Goal: Information Seeking & Learning: Find contact information

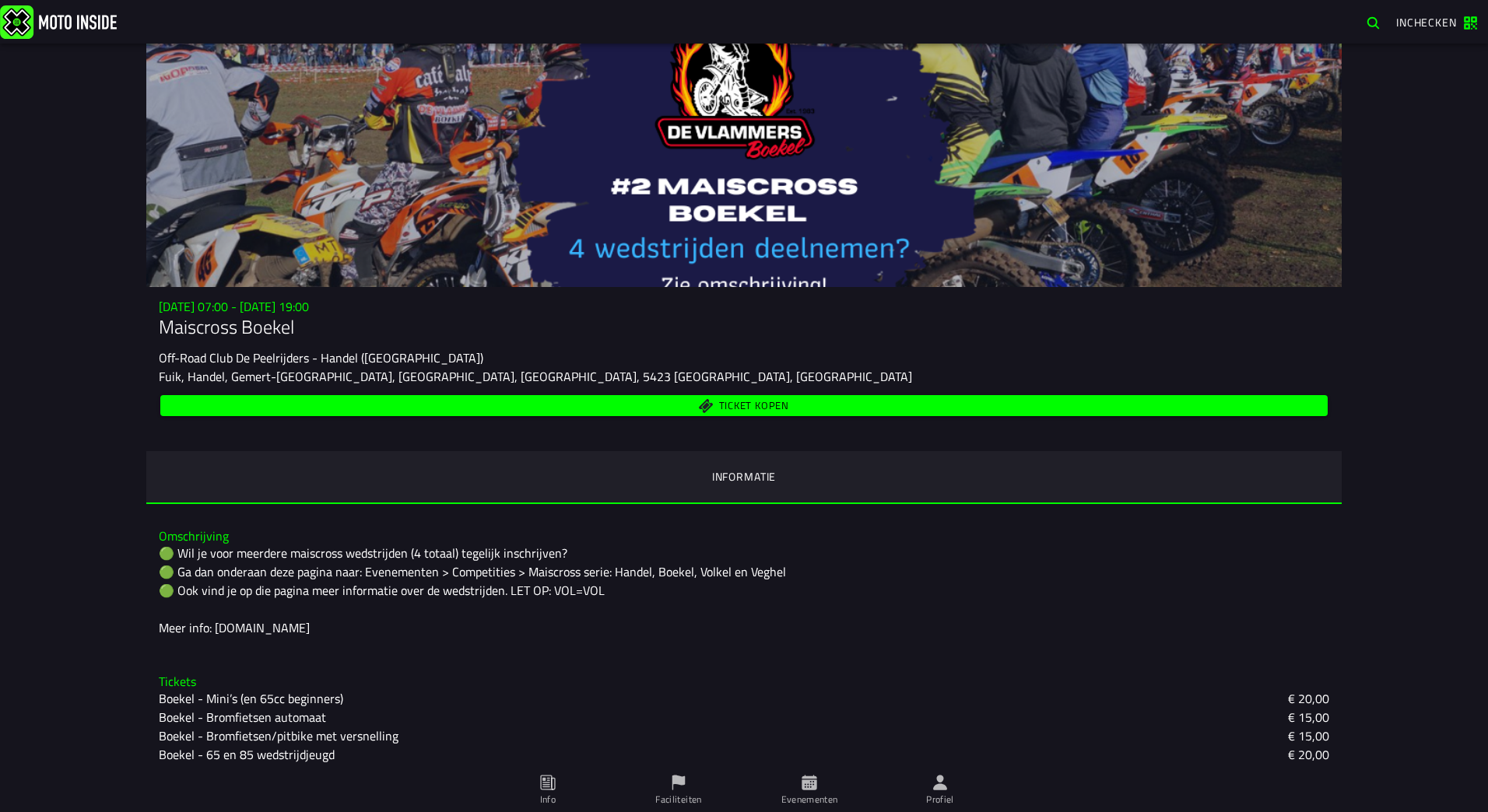
click at [545, 786] on icon at bounding box center [546, 783] width 7 height 9
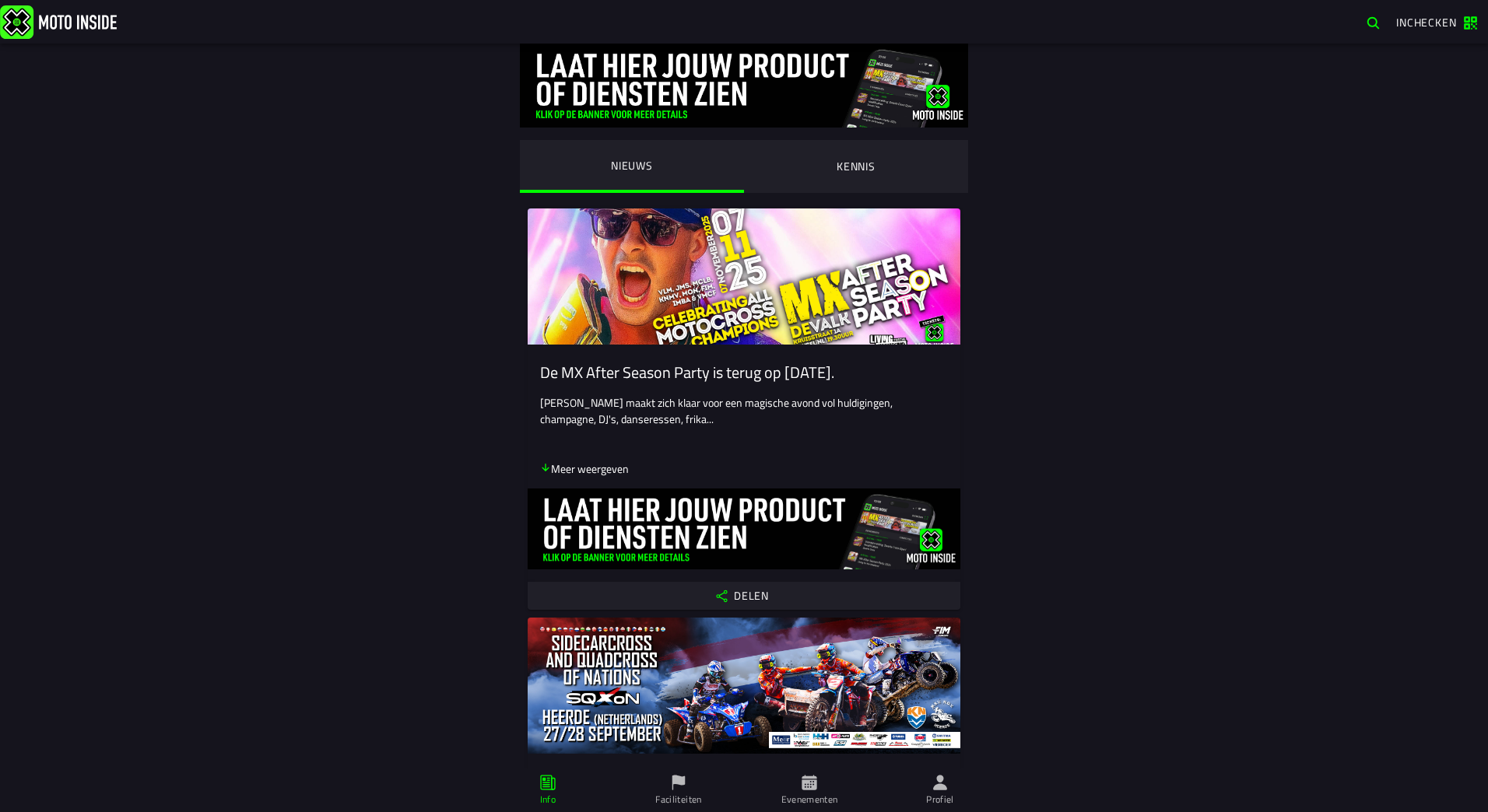
click at [680, 780] on icon at bounding box center [679, 783] width 13 height 15
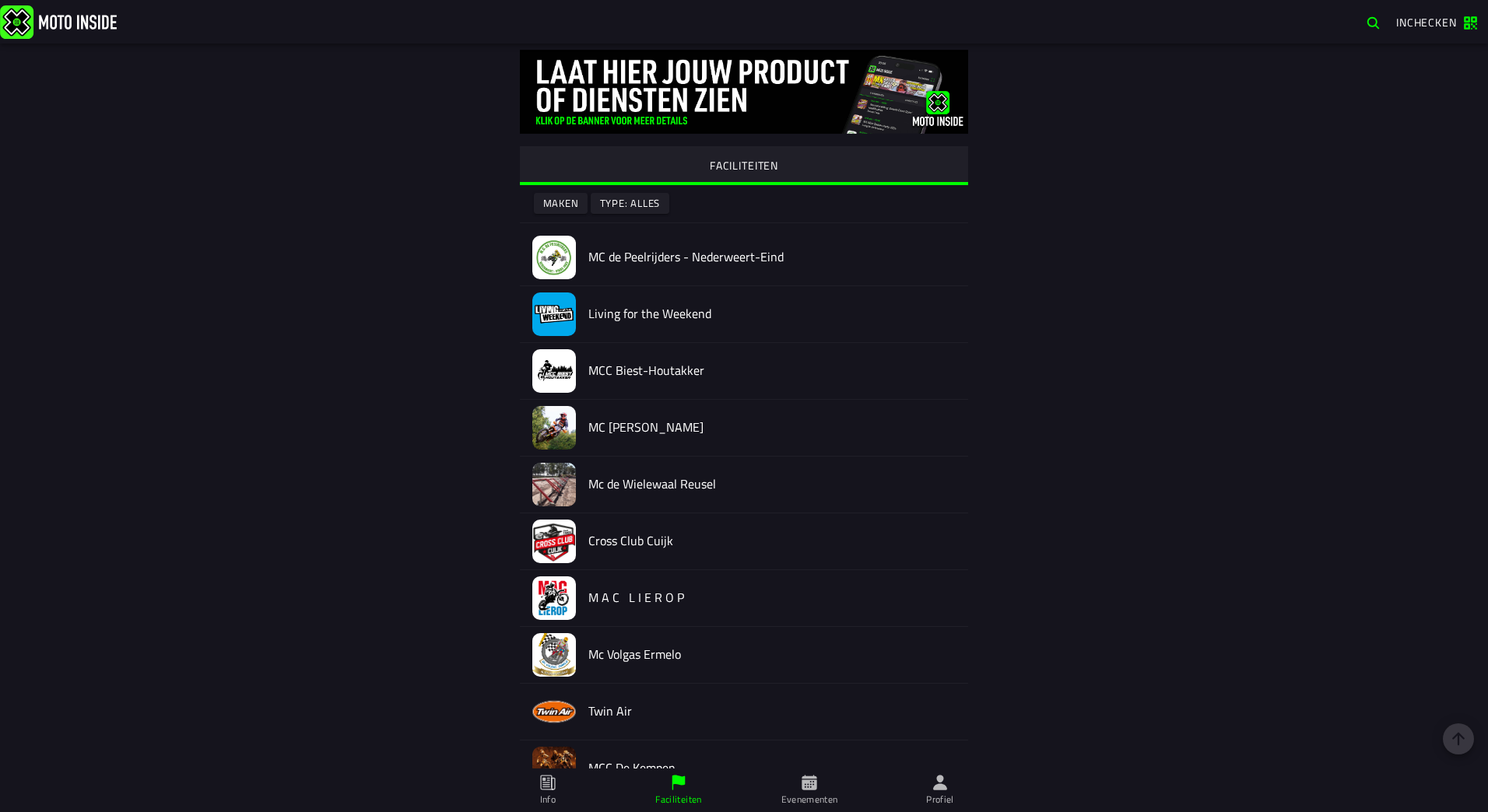
click at [797, 785] on span "Evenementen" at bounding box center [810, 790] width 112 height 44
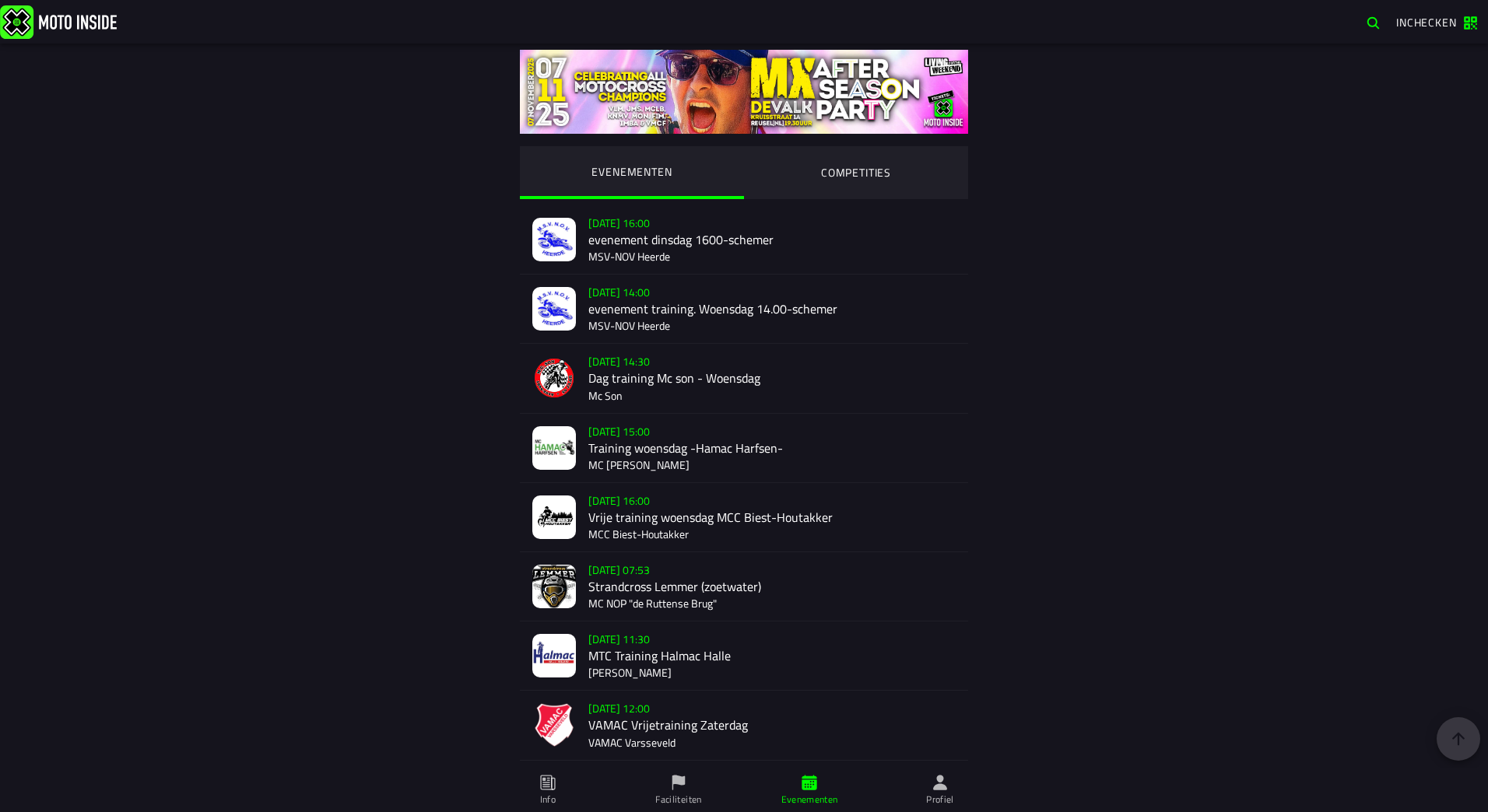
click at [947, 808] on span "Profiel" at bounding box center [941, 790] width 112 height 44
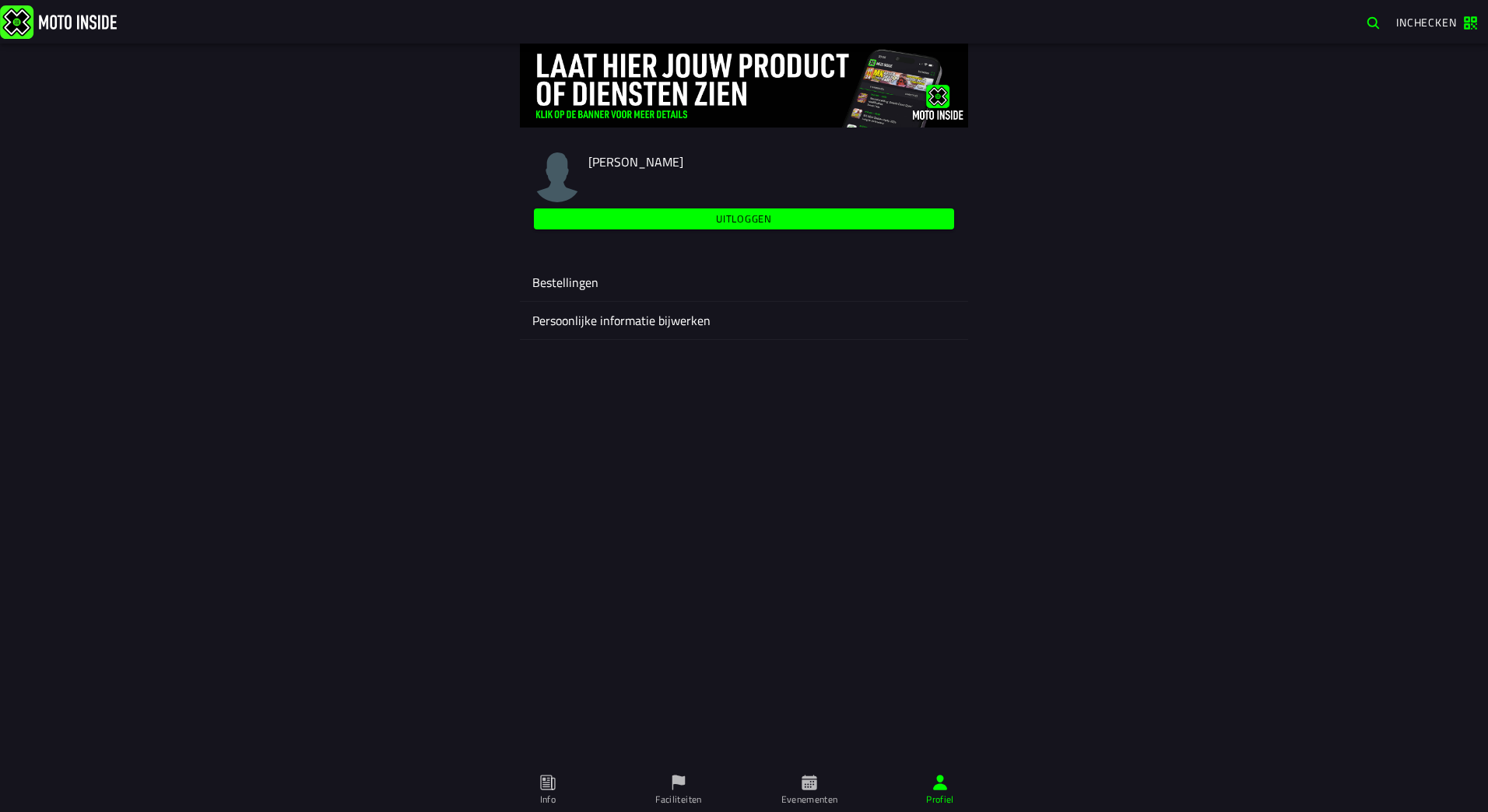
click at [588, 282] on ion-label "Bestellingen" at bounding box center [744, 283] width 424 height 19
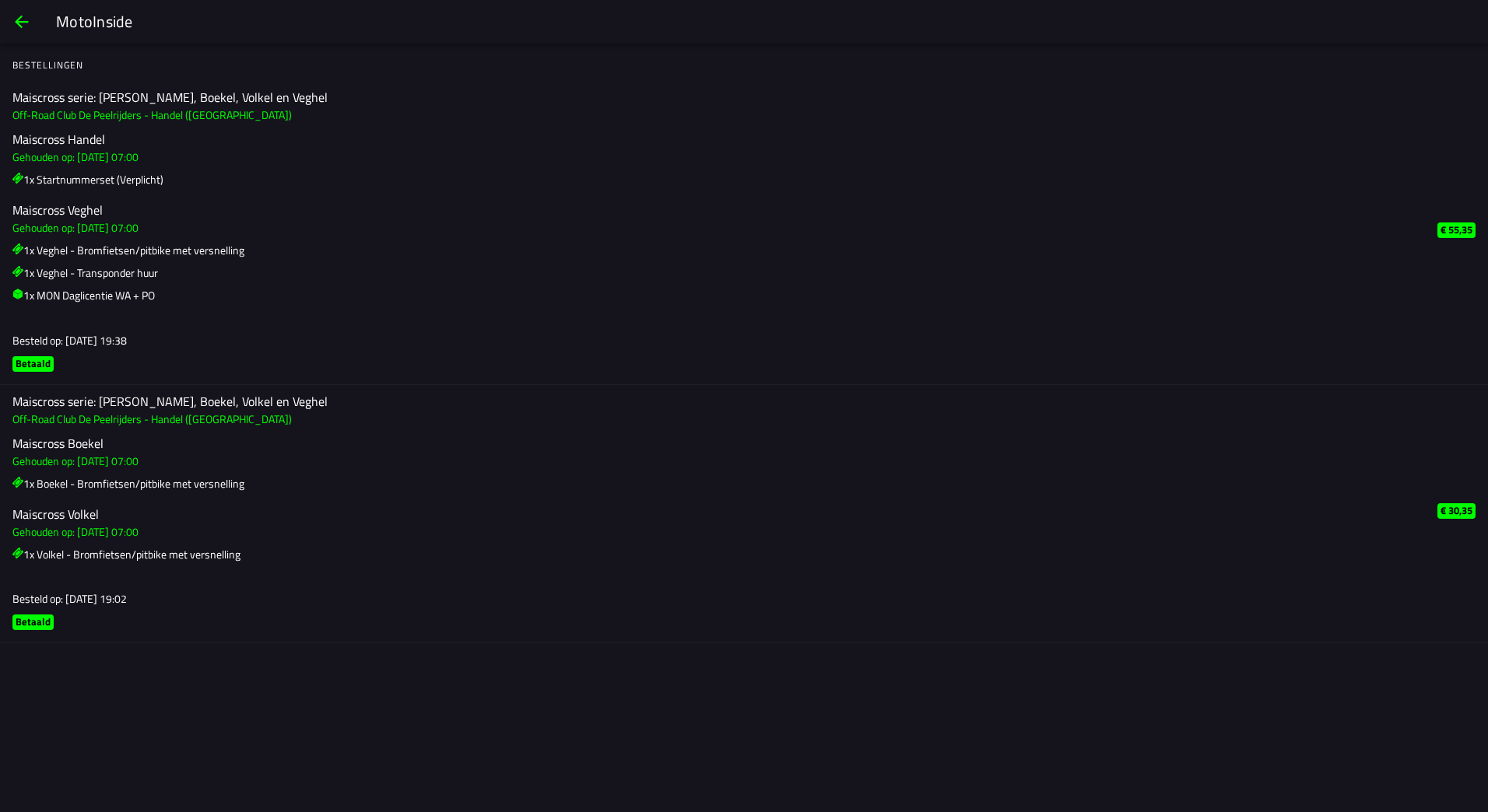
click at [0, 0] on slot "Betaald" at bounding box center [0, 0] width 0 height 0
click at [0, 0] on slot "€ 30,35" at bounding box center [0, 0] width 0 height 0
click at [202, 411] on h3 "Off-Road Club De Peelrijders - Handel ([GEOGRAPHIC_DATA])" at bounding box center [718, 419] width 1413 height 16
click at [200, 402] on h2 "Maiscross serie: [PERSON_NAME], Boekel, Volkel en Veghel" at bounding box center [718, 402] width 1413 height 15
click at [85, 458] on h3 "Gehouden op: [DATE] 07:00" at bounding box center [718, 461] width 1413 height 16
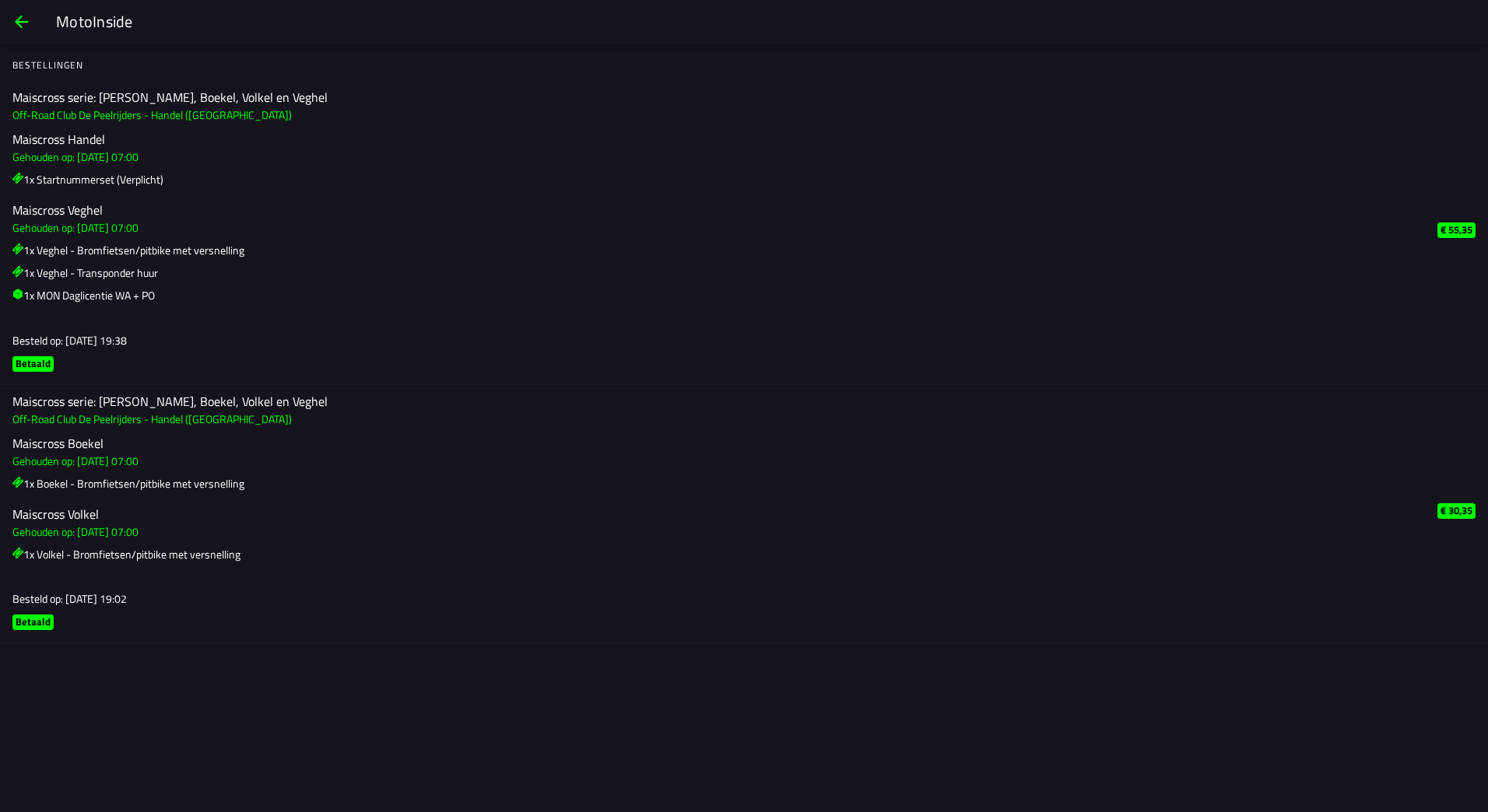
click at [42, 631] on ion-label "Maiscross serie: [PERSON_NAME], Boekel, Volkel en Veghel Off-Road Club De Peelr…" at bounding box center [718, 515] width 1413 height 243
click at [72, 420] on h3 "Off-Road Club De Peelrijders - Handel ([GEOGRAPHIC_DATA])" at bounding box center [718, 419] width 1413 height 16
click at [32, 23] on button "back" at bounding box center [21, 21] width 37 height 37
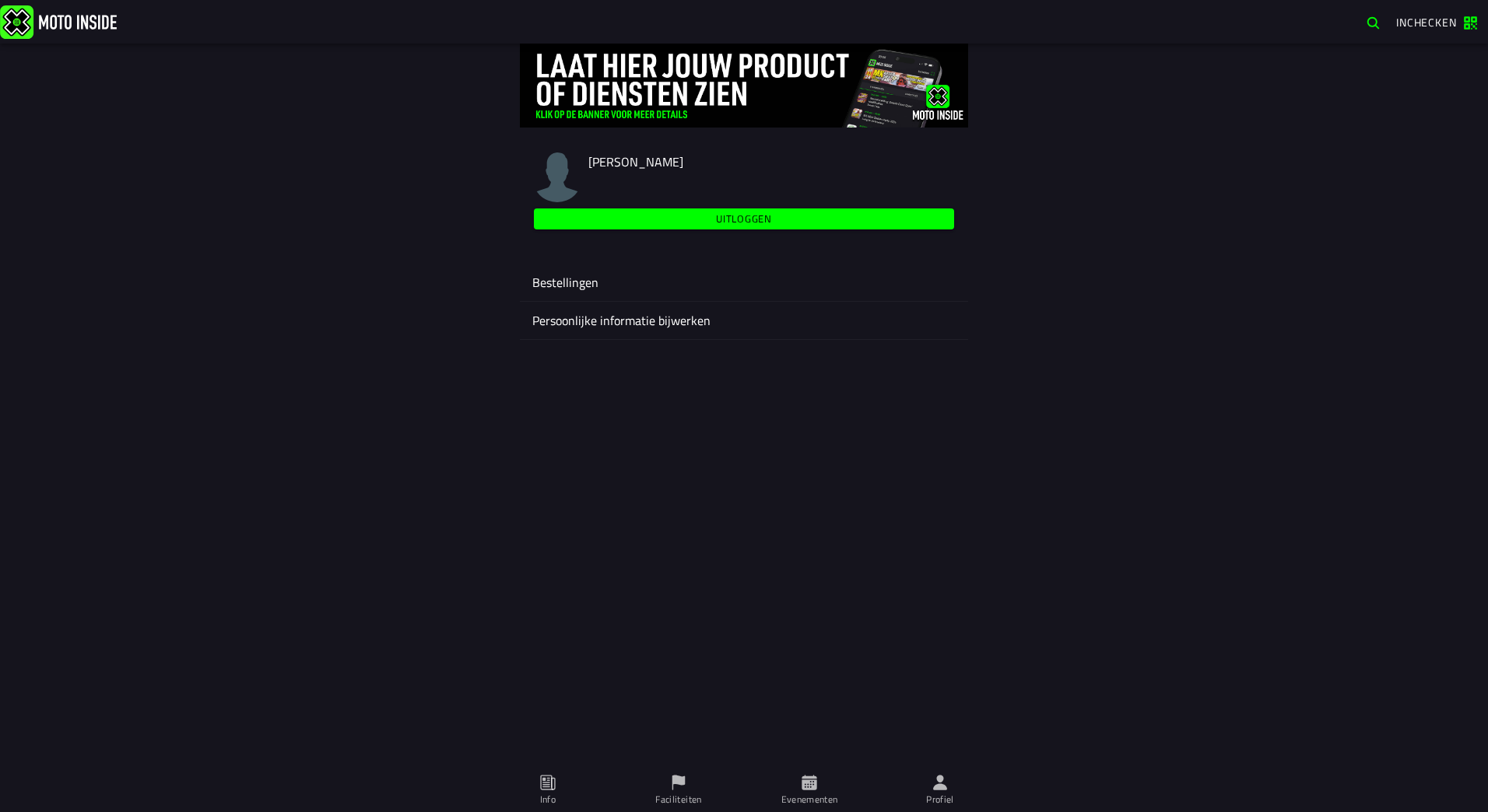
click at [941, 788] on icon at bounding box center [940, 783] width 14 height 15
click at [546, 789] on icon at bounding box center [548, 783] width 17 height 17
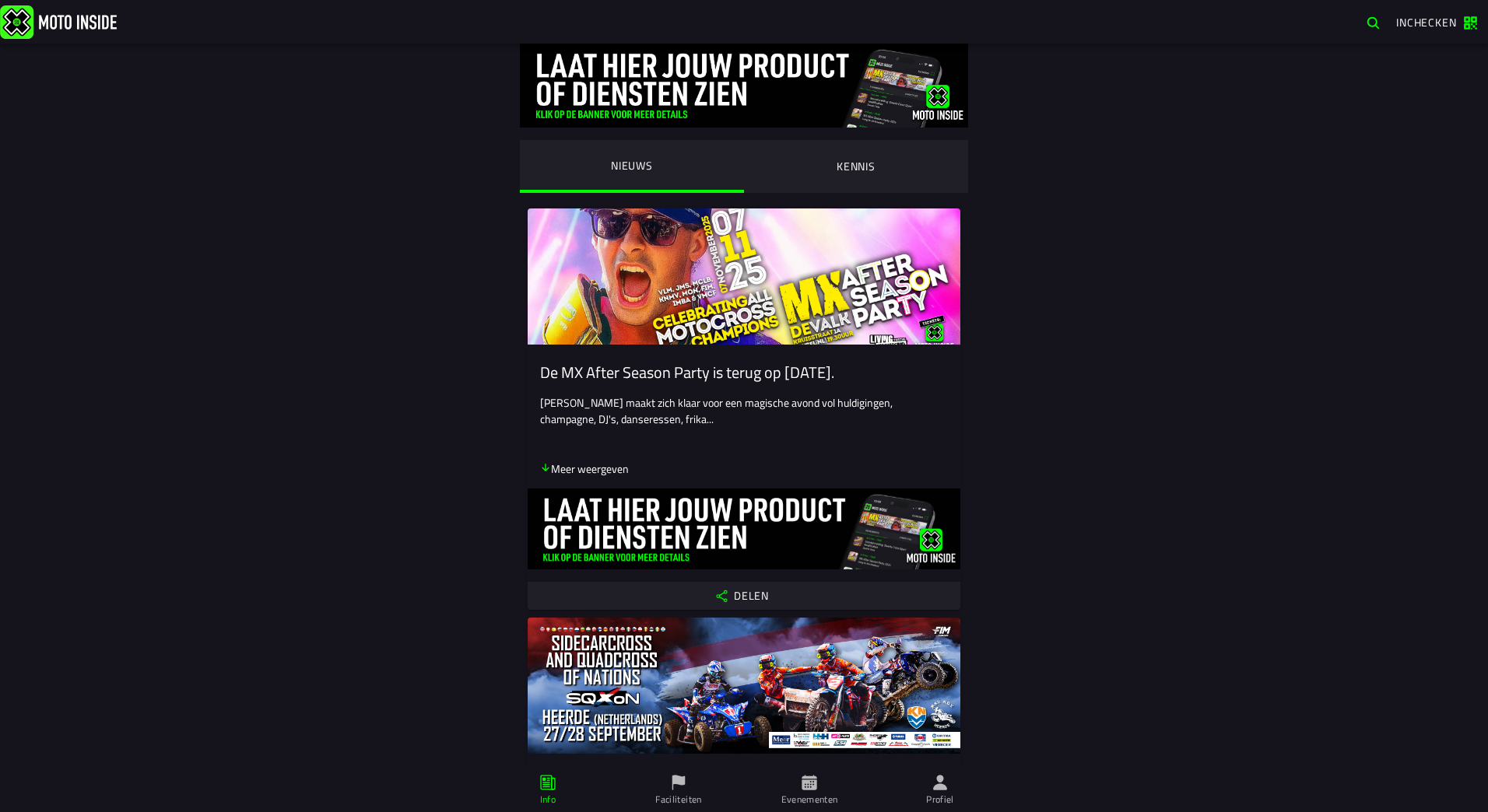
click at [691, 794] on ion-label "Faciliteiten" at bounding box center [678, 800] width 46 height 14
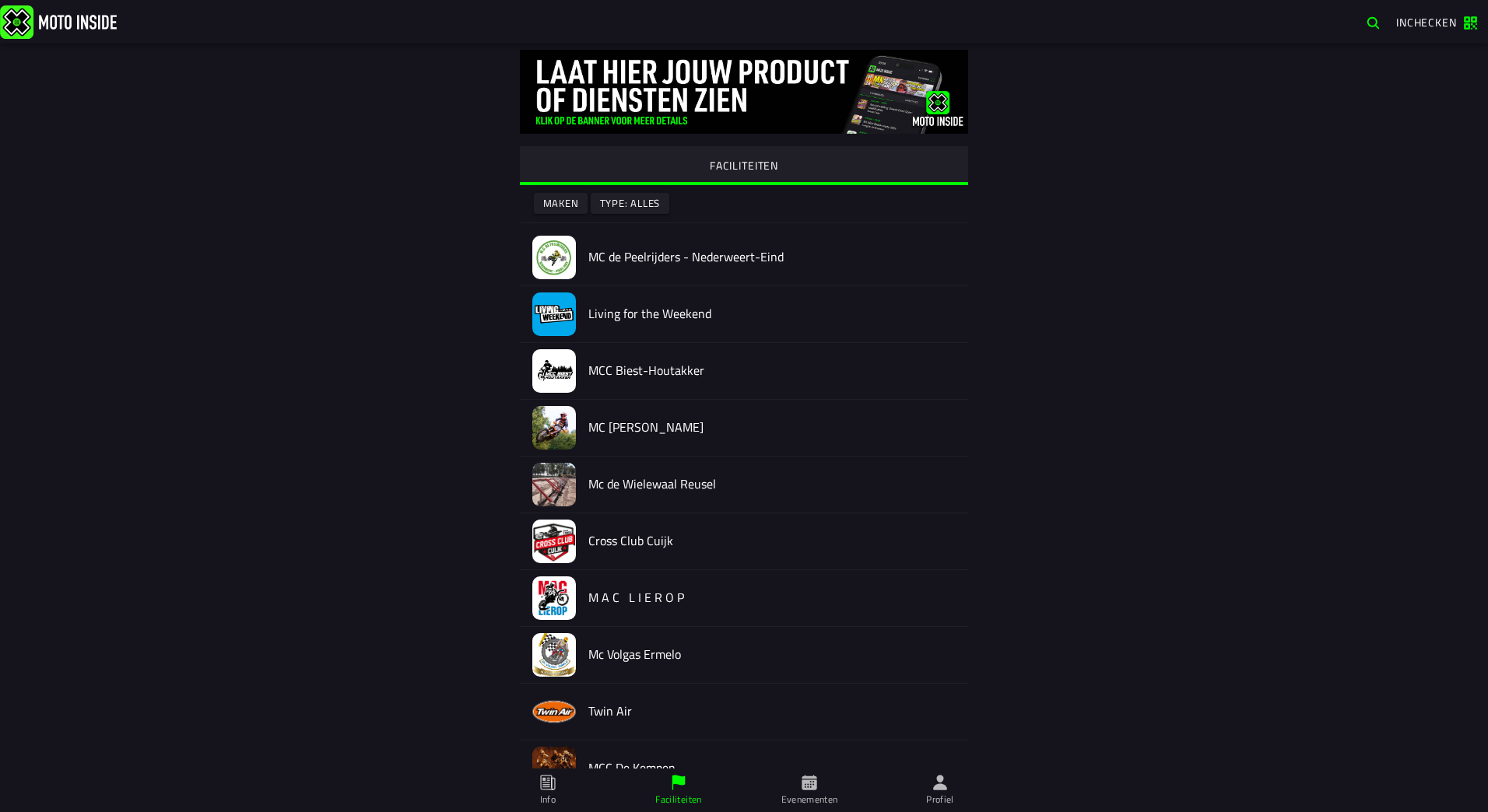
click at [758, 161] on ion-segment-button "FACILITEITEN" at bounding box center [744, 165] width 448 height 39
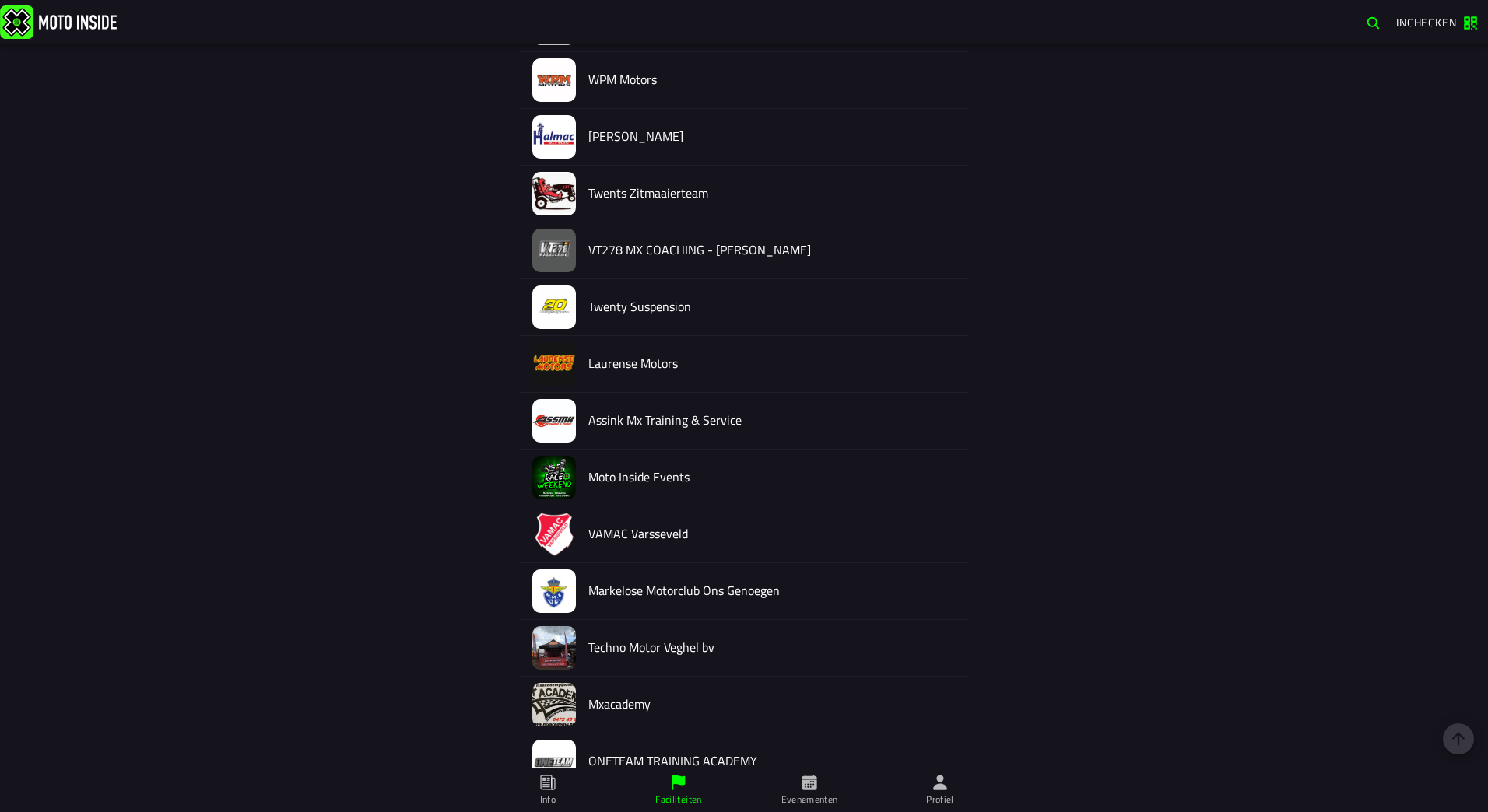
scroll to position [1711, 0]
click at [682, 480] on h2 "Moto Inside Events" at bounding box center [772, 477] width 368 height 15
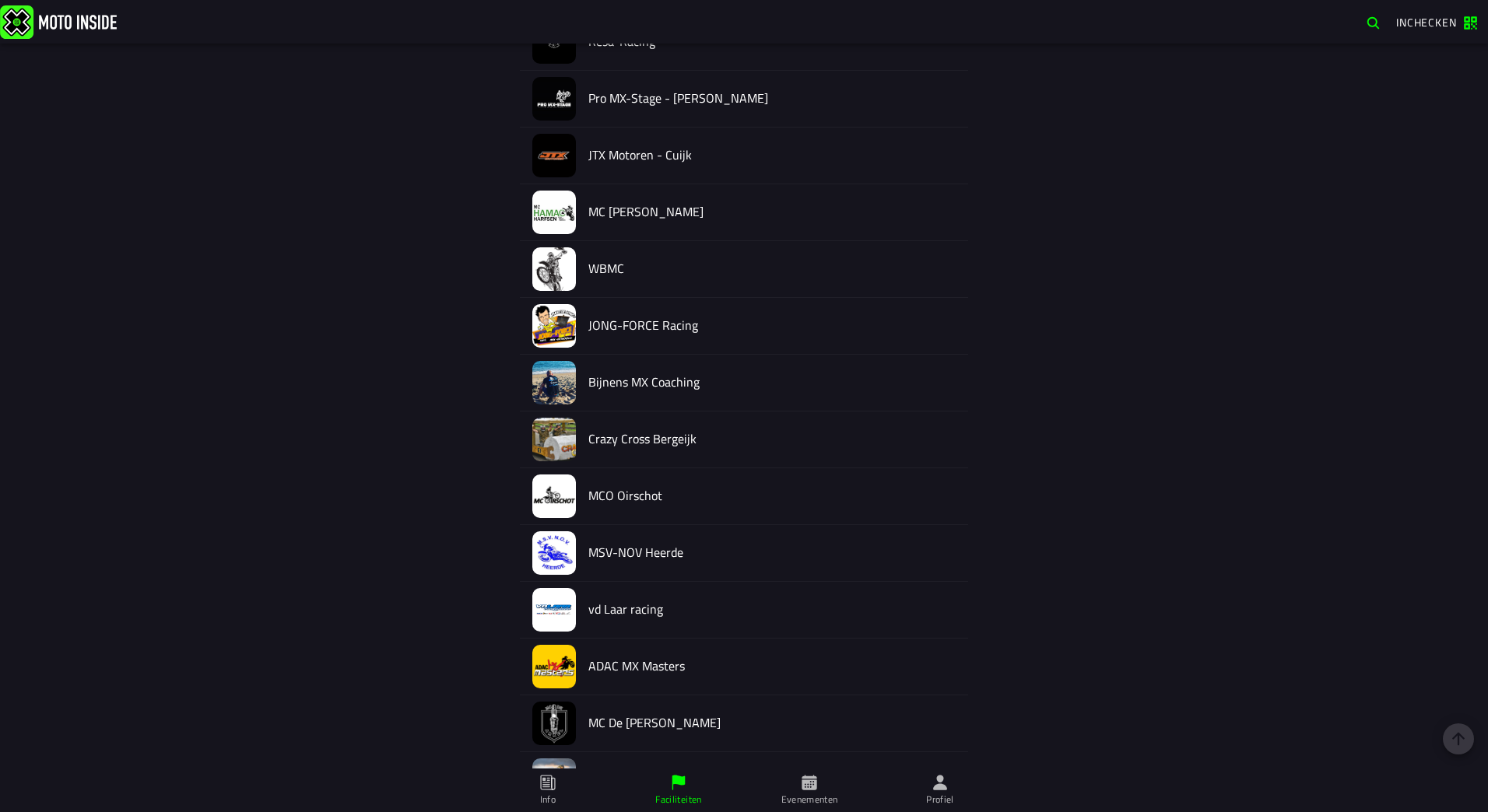
scroll to position [3190, 0]
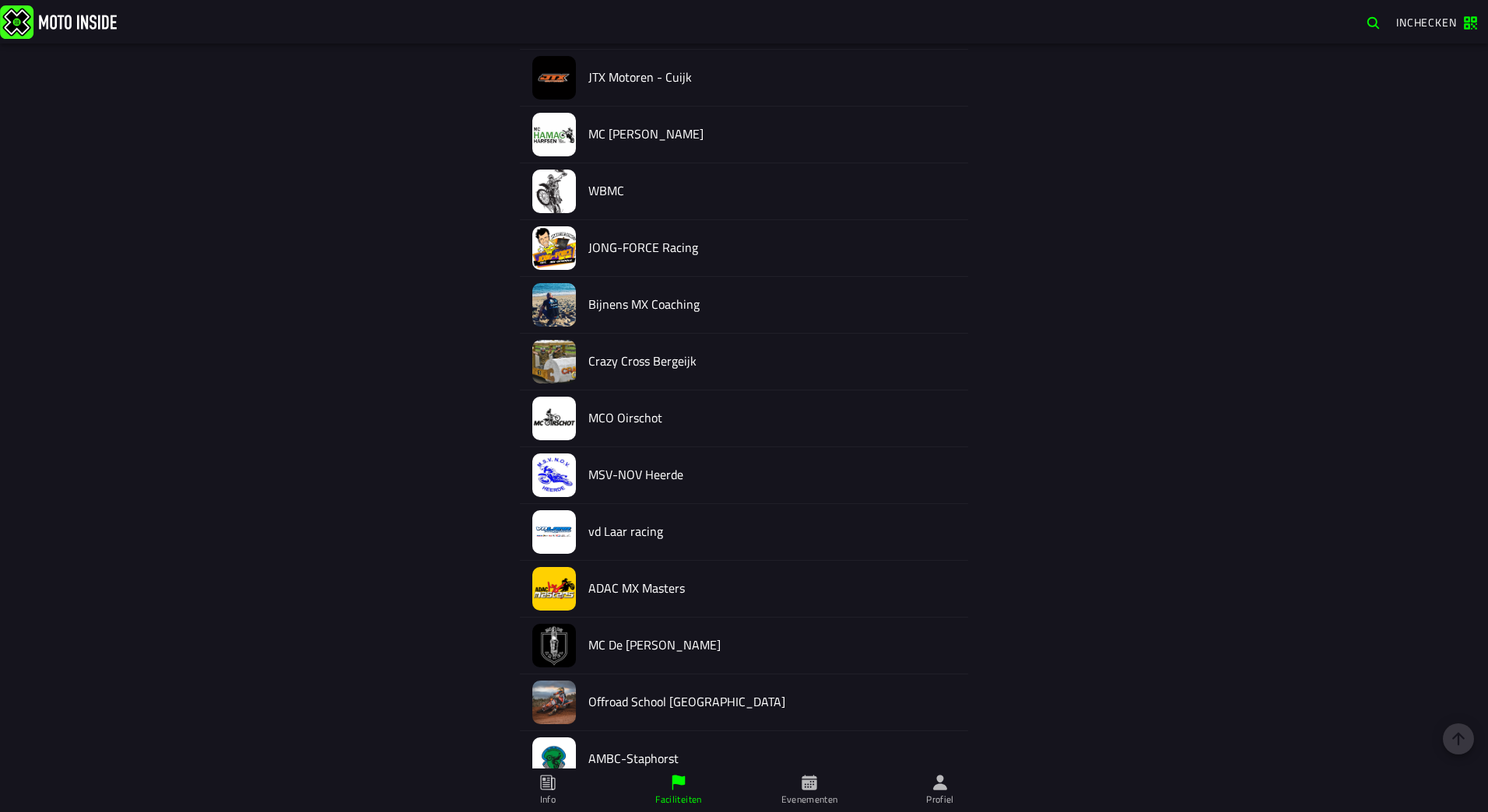
click at [544, 792] on span "Info" at bounding box center [548, 790] width 112 height 44
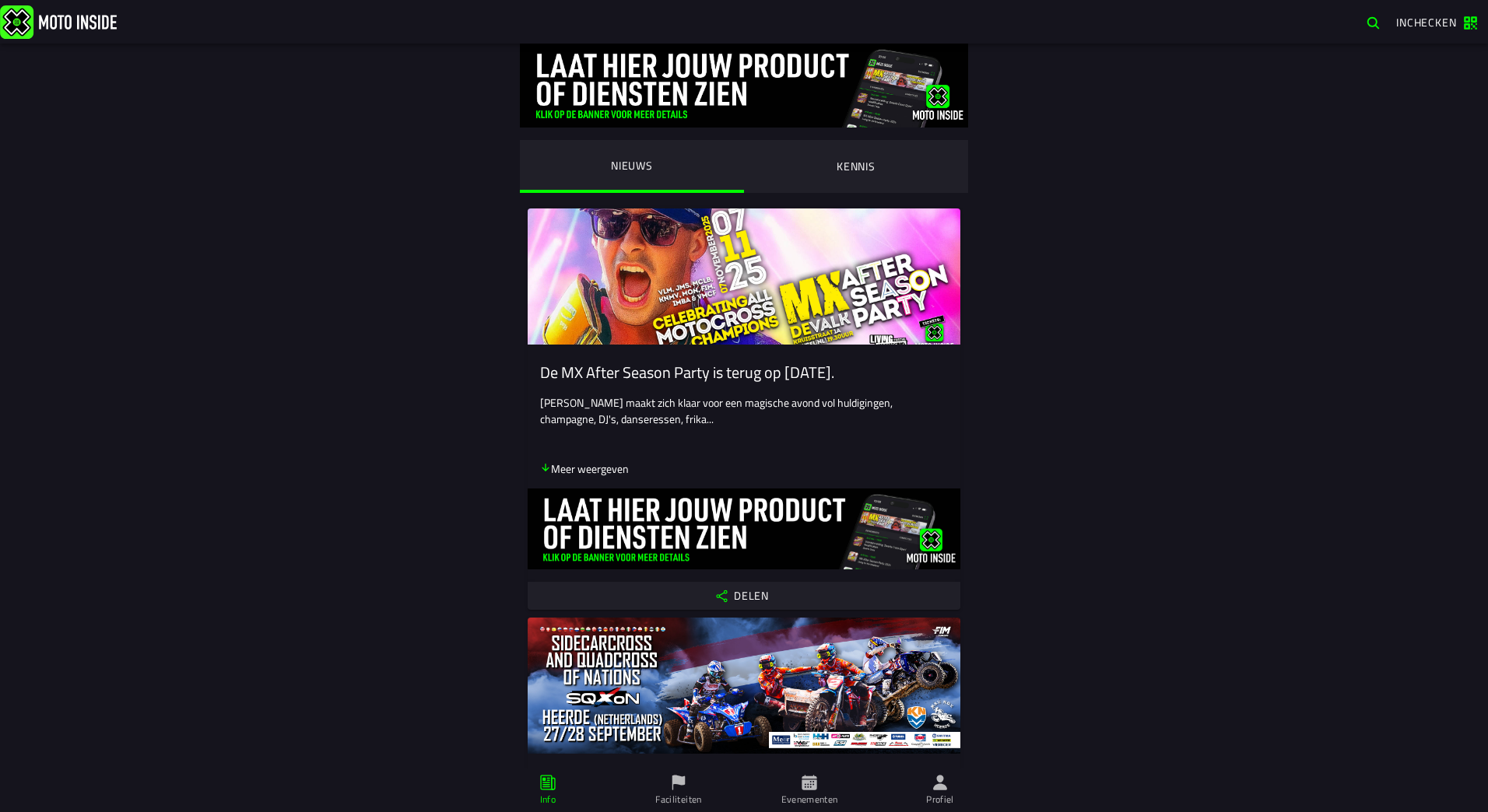
click at [947, 780] on icon at bounding box center [941, 783] width 17 height 17
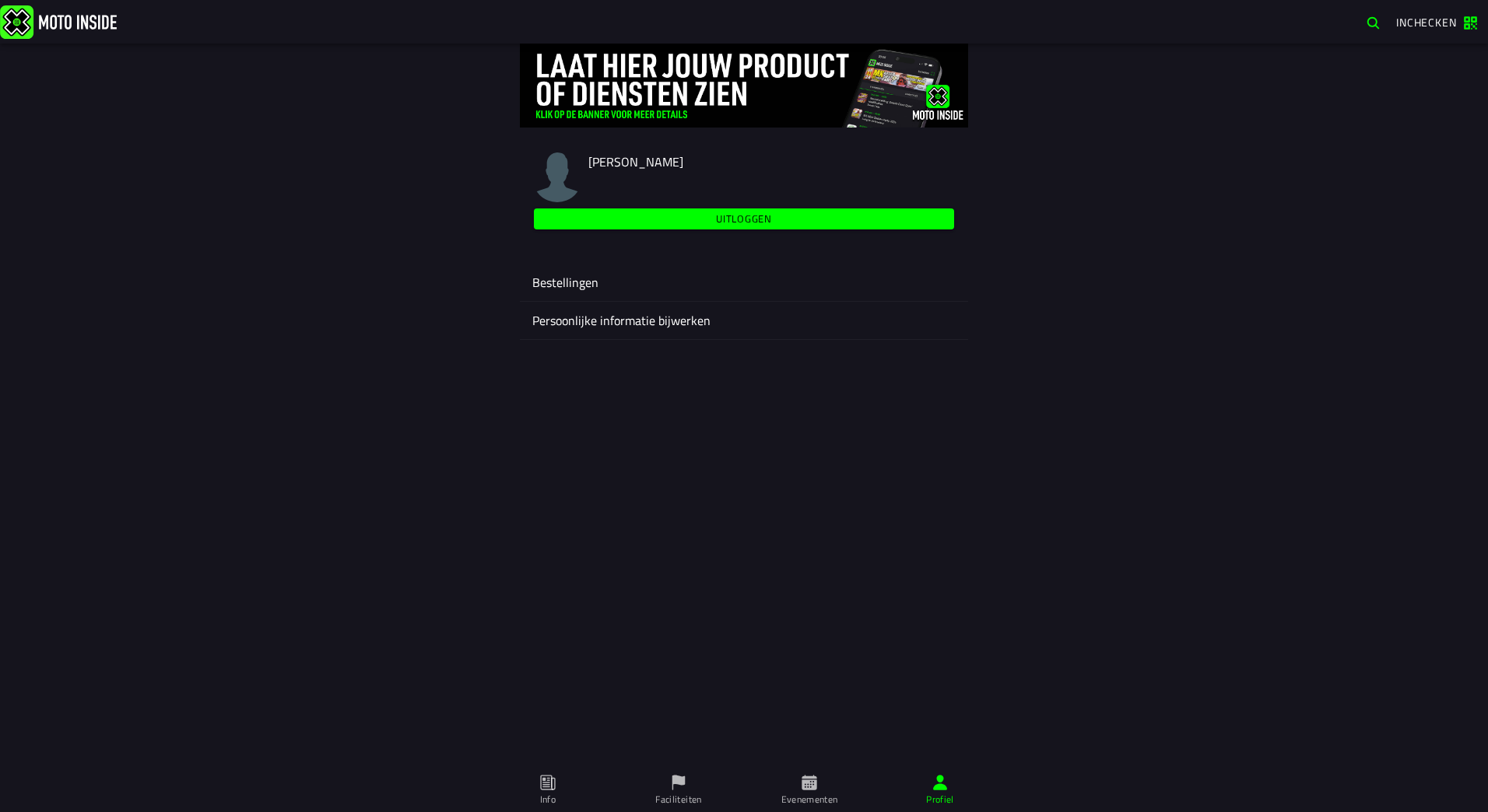
click at [813, 794] on ion-label "Evenementen" at bounding box center [810, 800] width 57 height 14
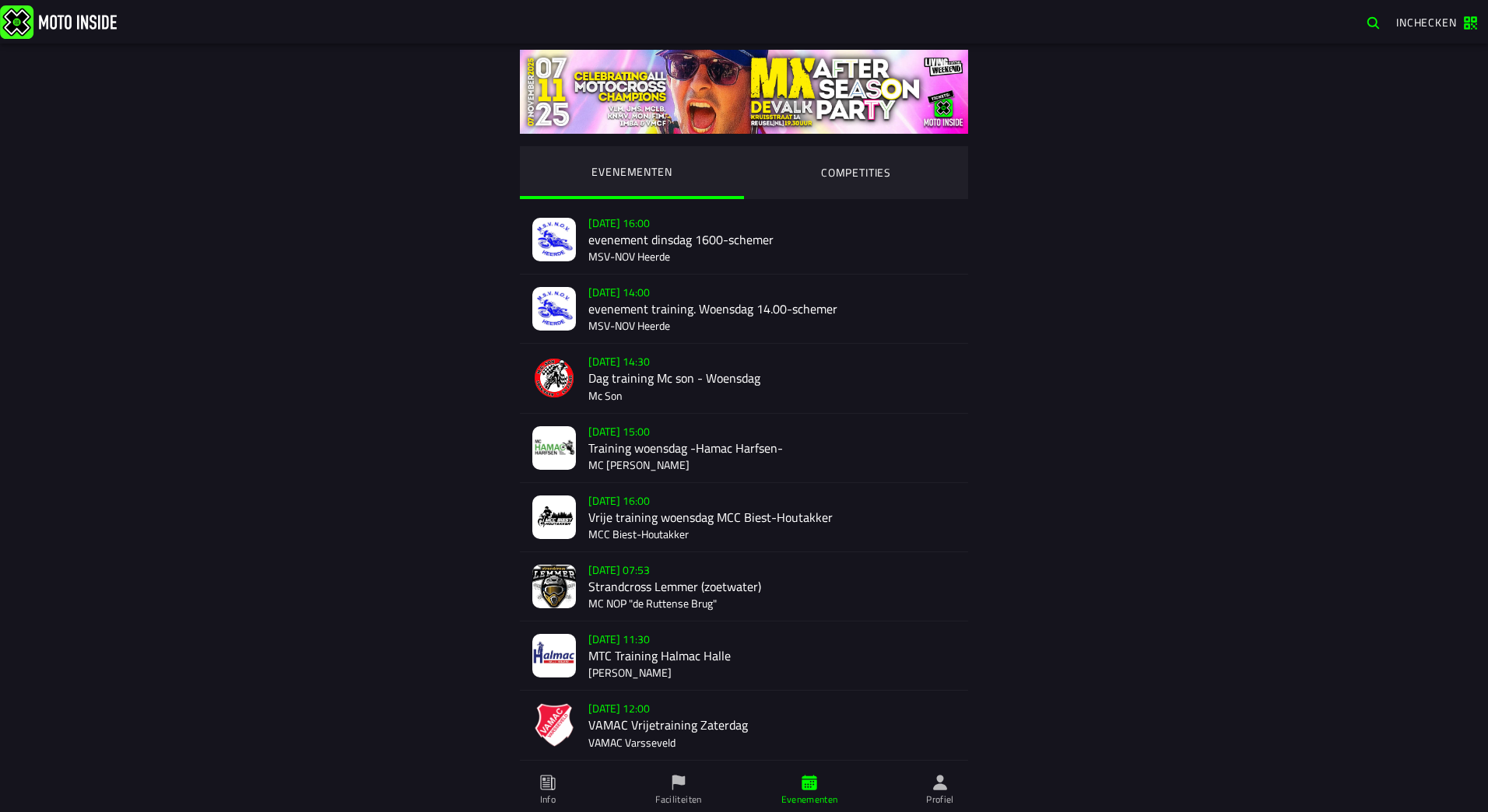
click at [902, 165] on ion-segment-button "COMPETITIES" at bounding box center [856, 173] width 224 height 53
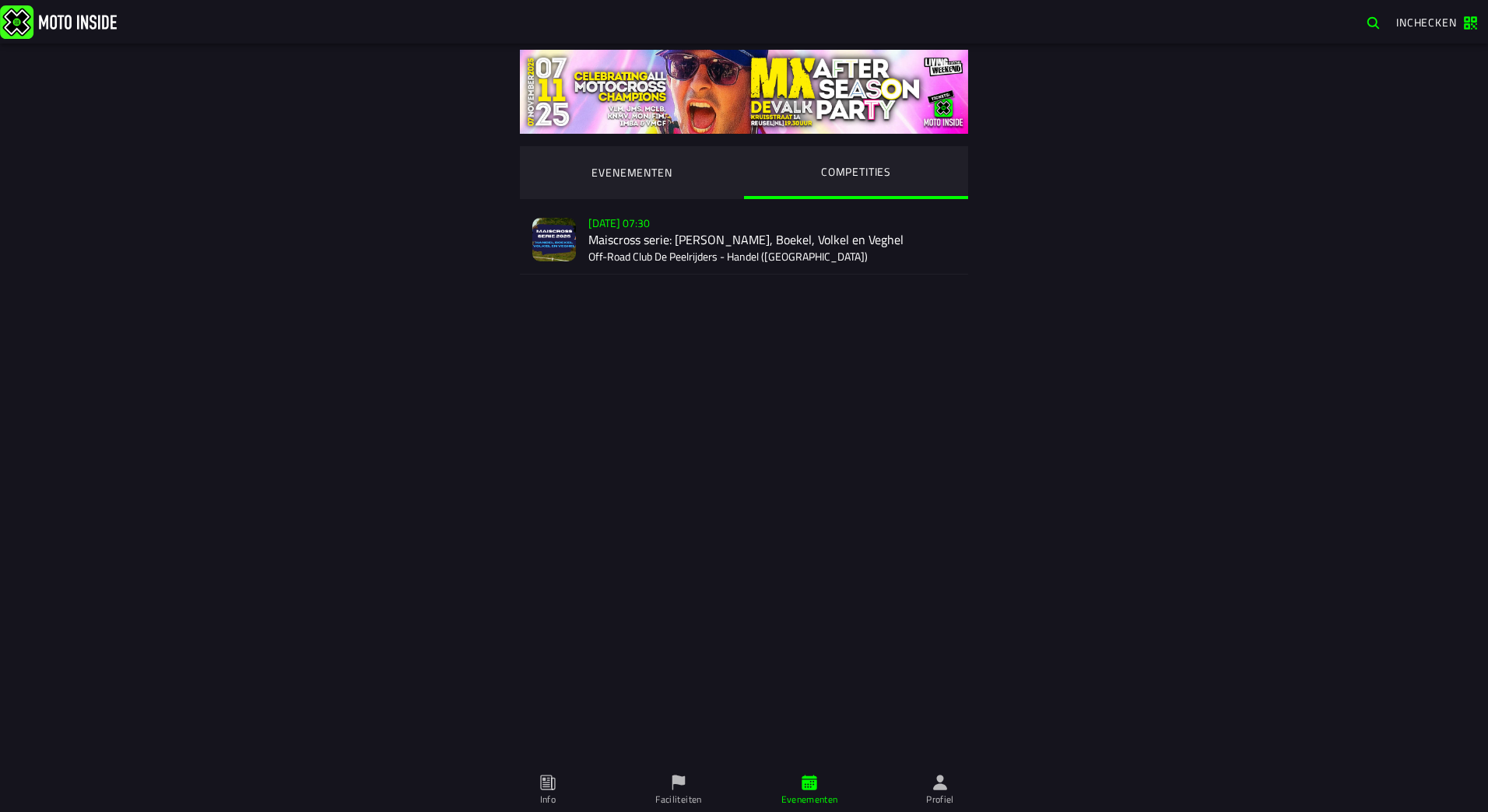
click at [658, 177] on ion-segment-button "EVENEMENTEN" at bounding box center [632, 173] width 224 height 53
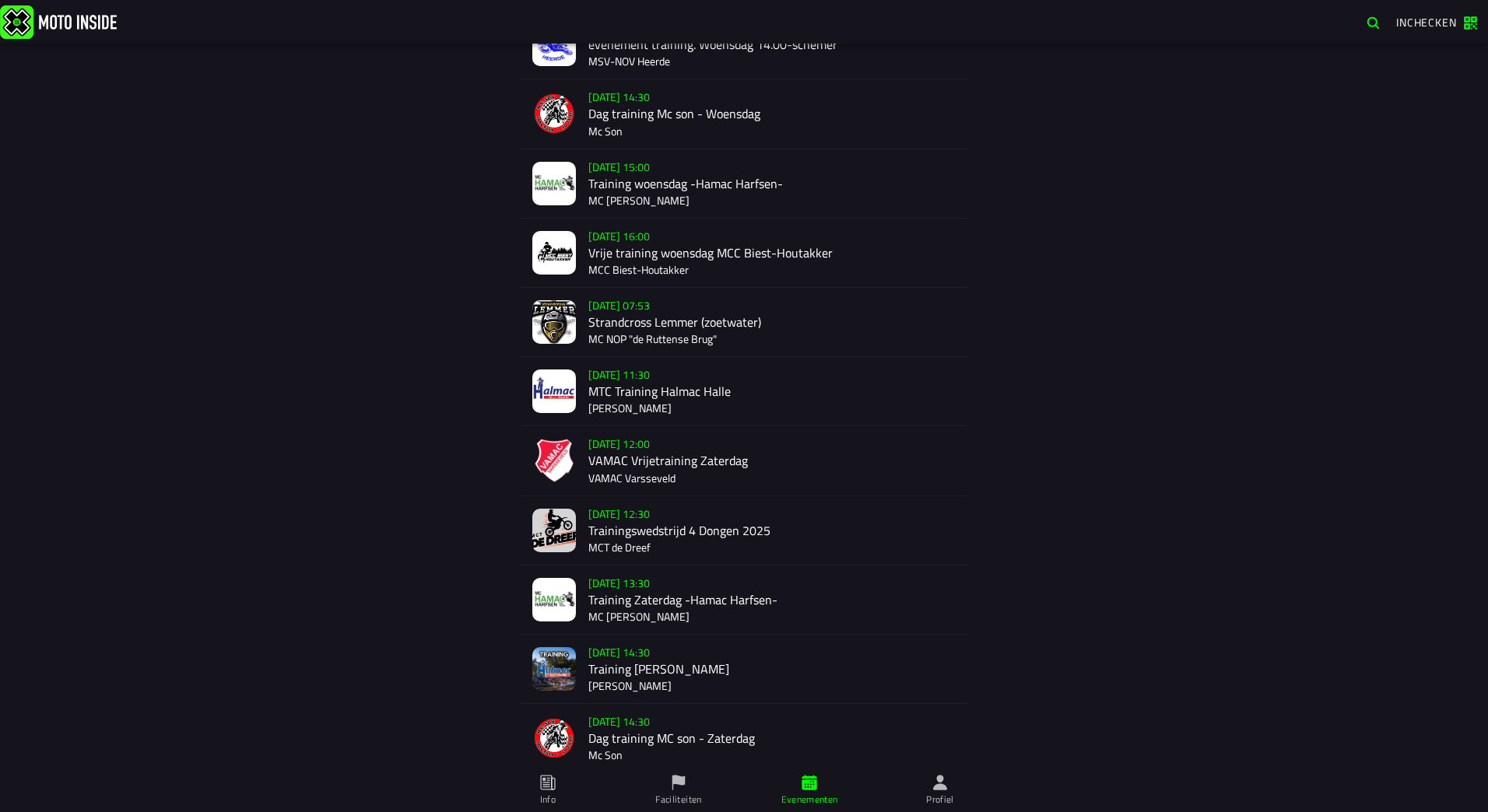
scroll to position [312, 0]
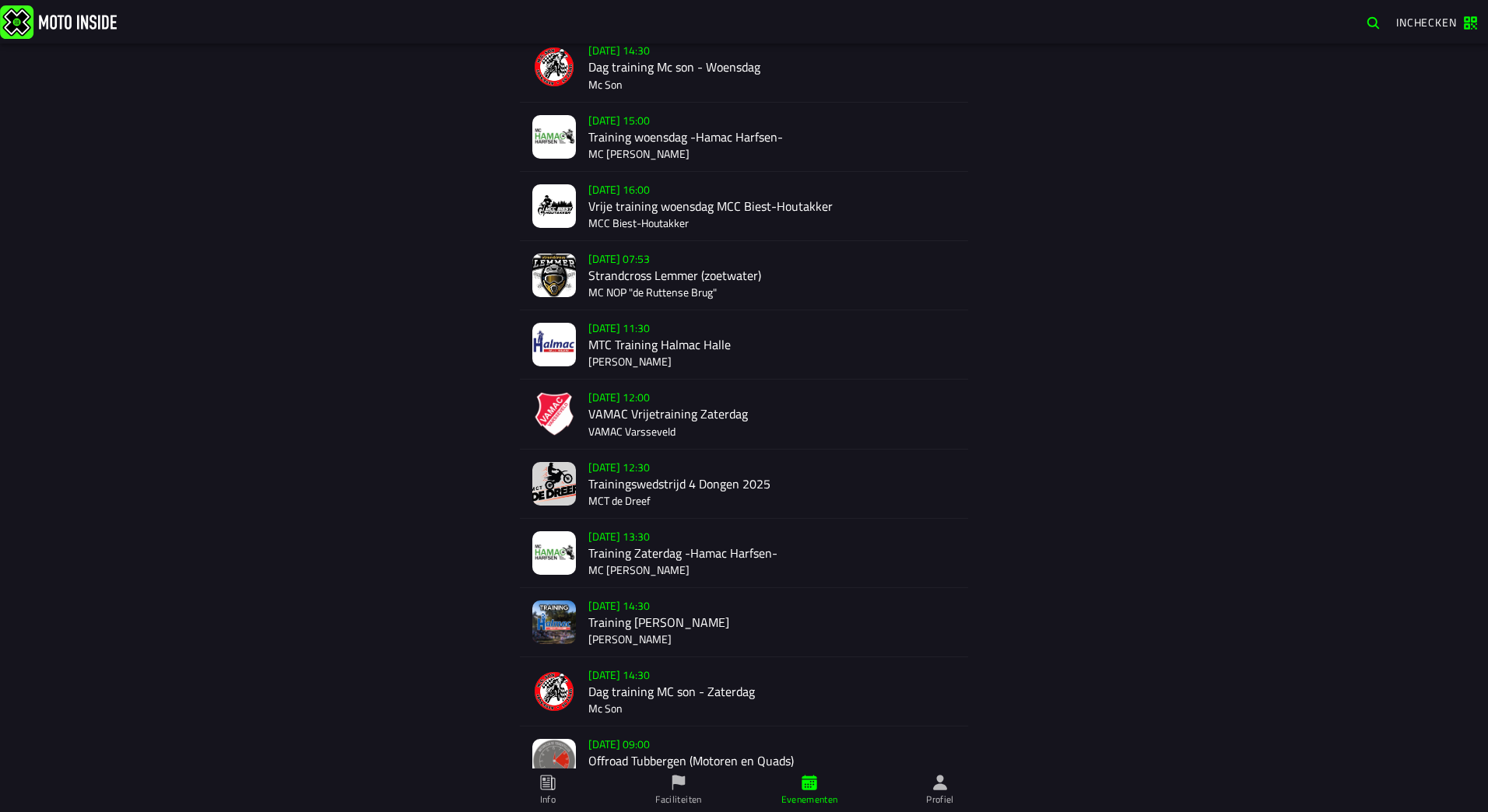
click at [686, 786] on icon at bounding box center [678, 783] width 17 height 17
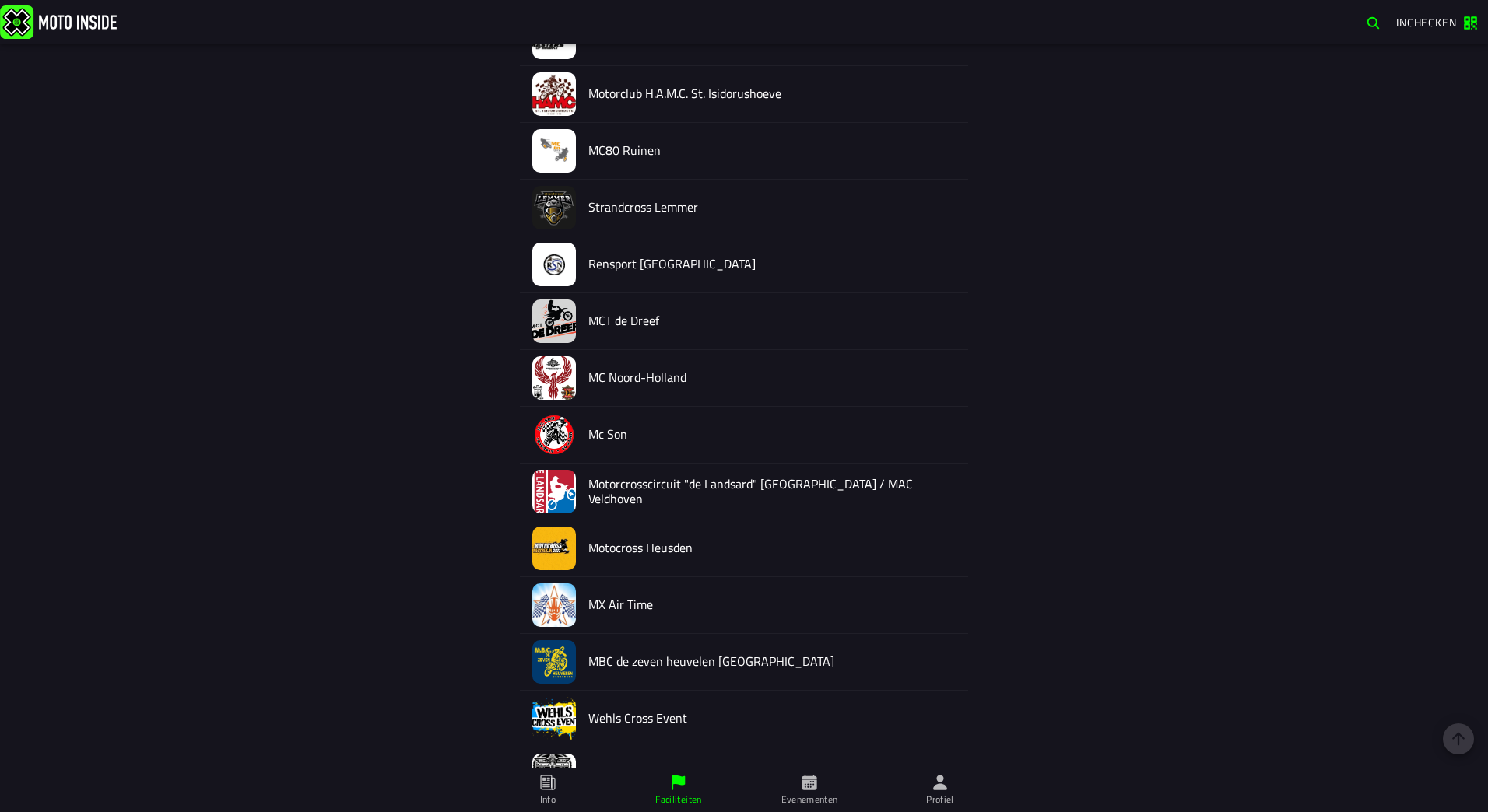
scroll to position [6821, 0]
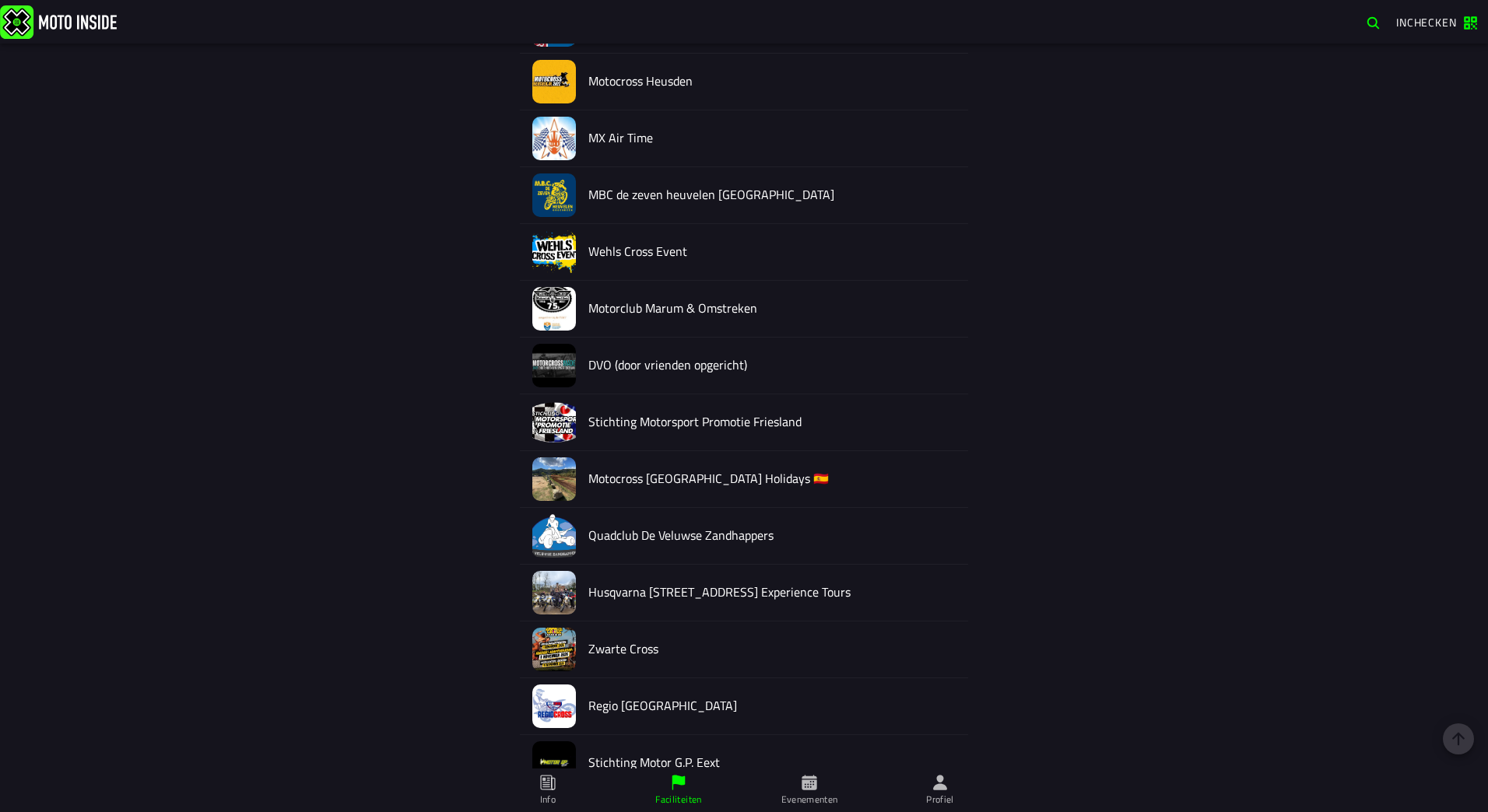
click at [550, 781] on icon at bounding box center [548, 783] width 17 height 17
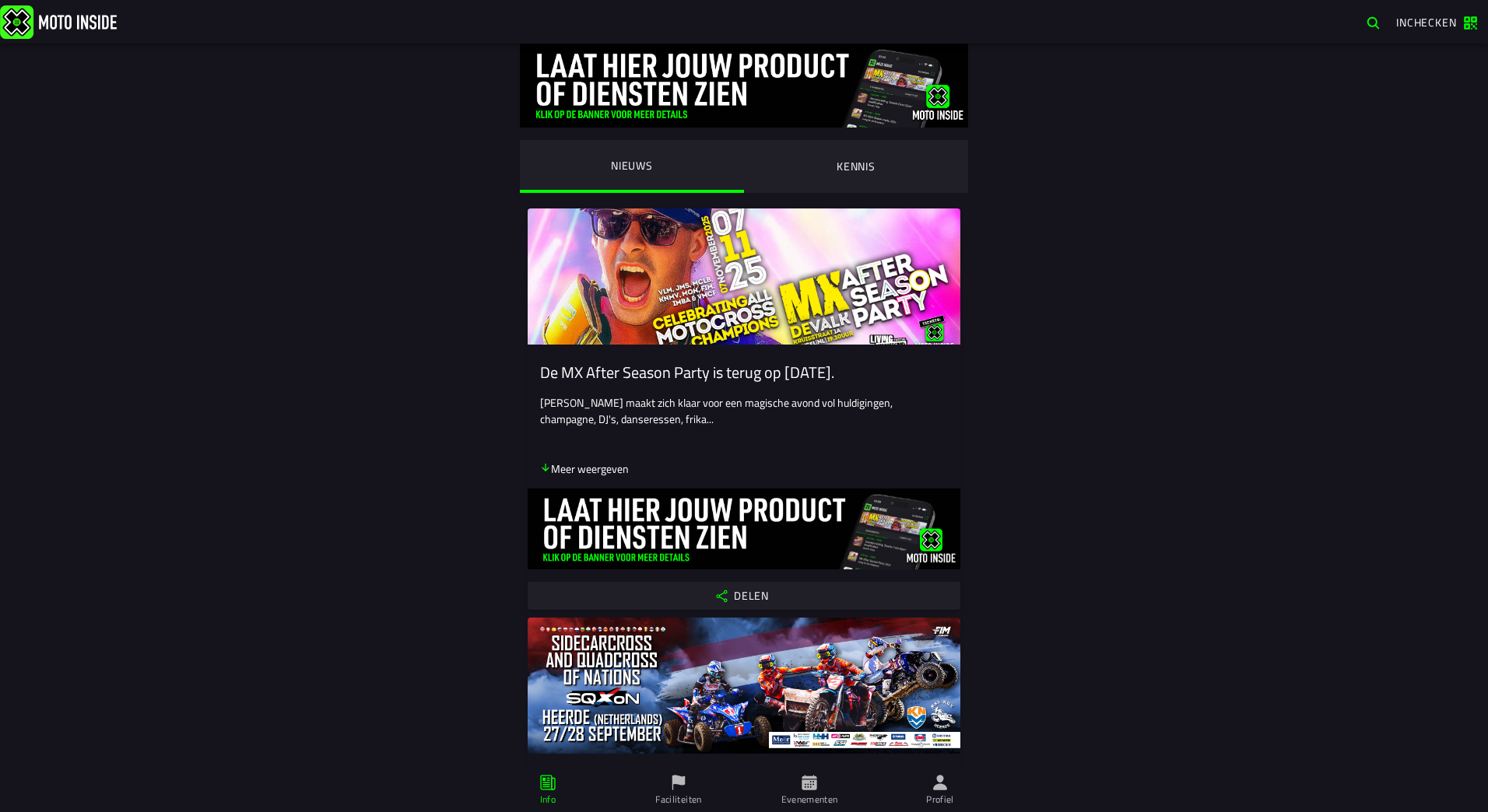
click at [935, 792] on span "Profiel" at bounding box center [941, 790] width 112 height 44
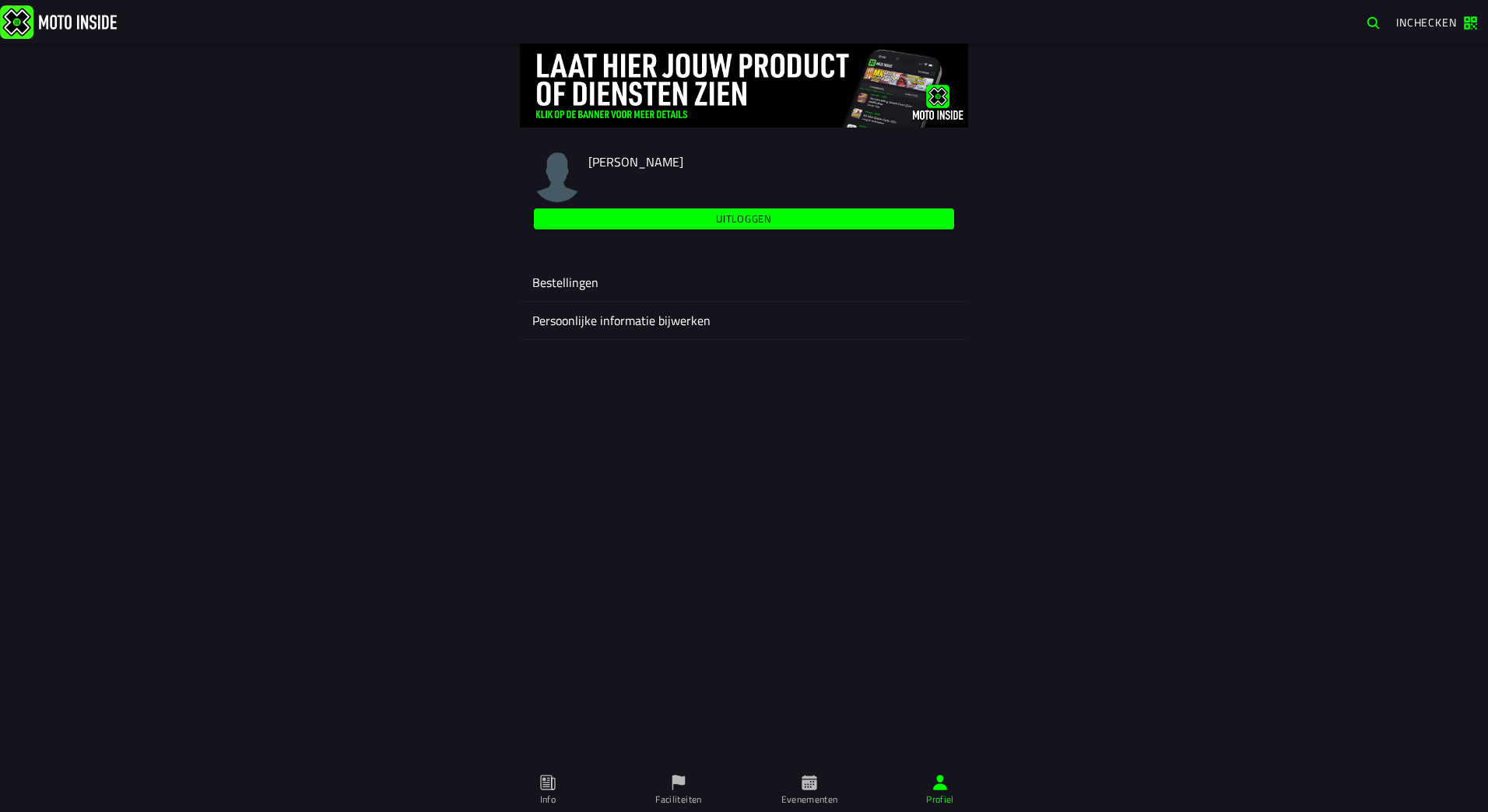
click at [555, 284] on ion-label "Bestellingen" at bounding box center [744, 283] width 424 height 19
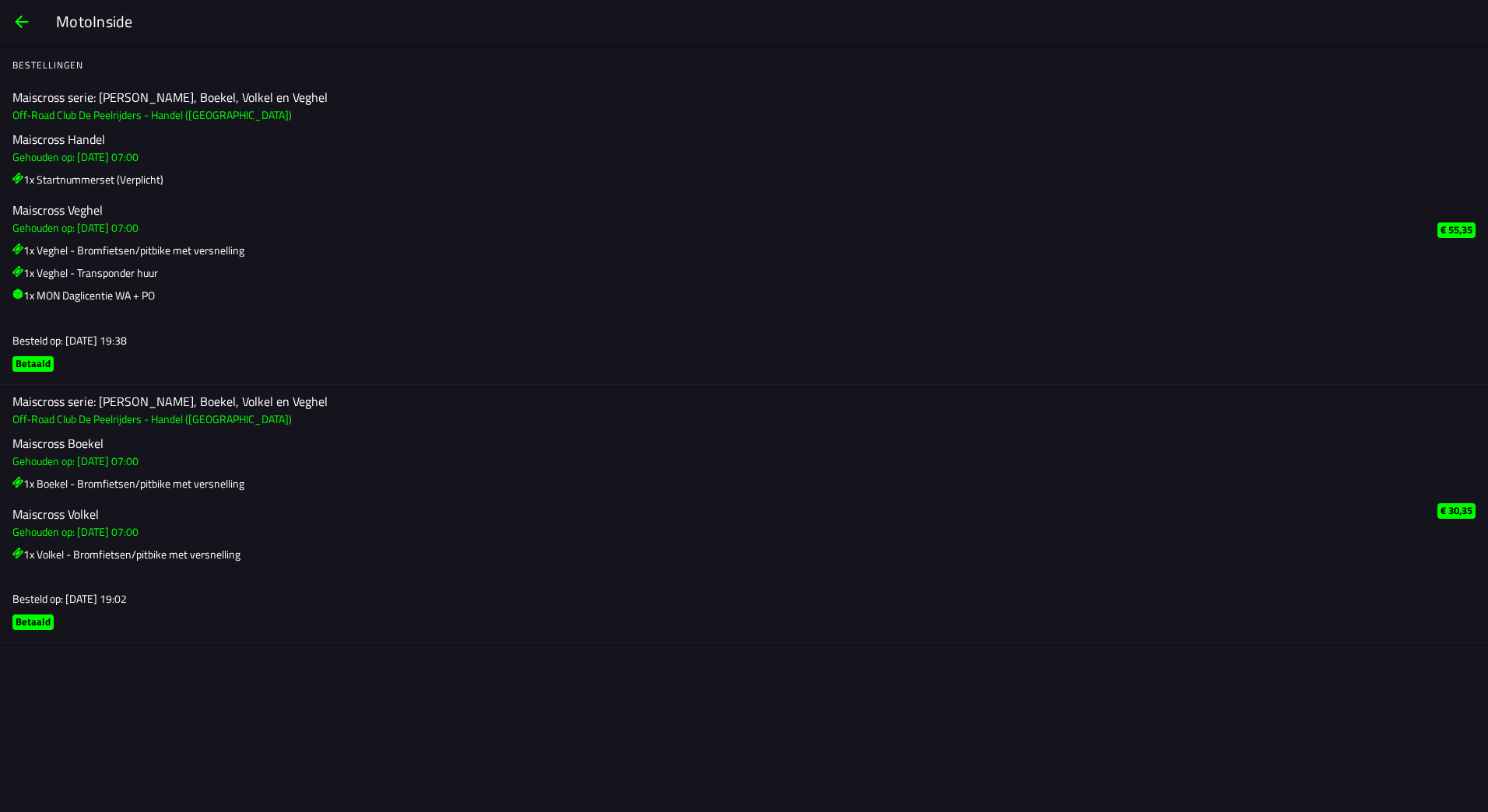
drag, startPoint x: 270, startPoint y: 96, endPoint x: 58, endPoint y: 106, distance: 212.2
click at [58, 106] on ion-label "Maiscross serie: Handel, Boekel, Volkel en Veghel Off-Road Club De Peelrijders …" at bounding box center [718, 232] width 1413 height 288
drag, startPoint x: 200, startPoint y: 114, endPoint x: 23, endPoint y: 85, distance: 179.4
click at [29, 92] on ion-label "Maiscross serie: Handel, Boekel, Volkel en Veghel Off-Road Club De Peelrijders …" at bounding box center [718, 232] width 1413 height 288
drag, startPoint x: 15, startPoint y: 61, endPoint x: 178, endPoint y: 103, distance: 168.3
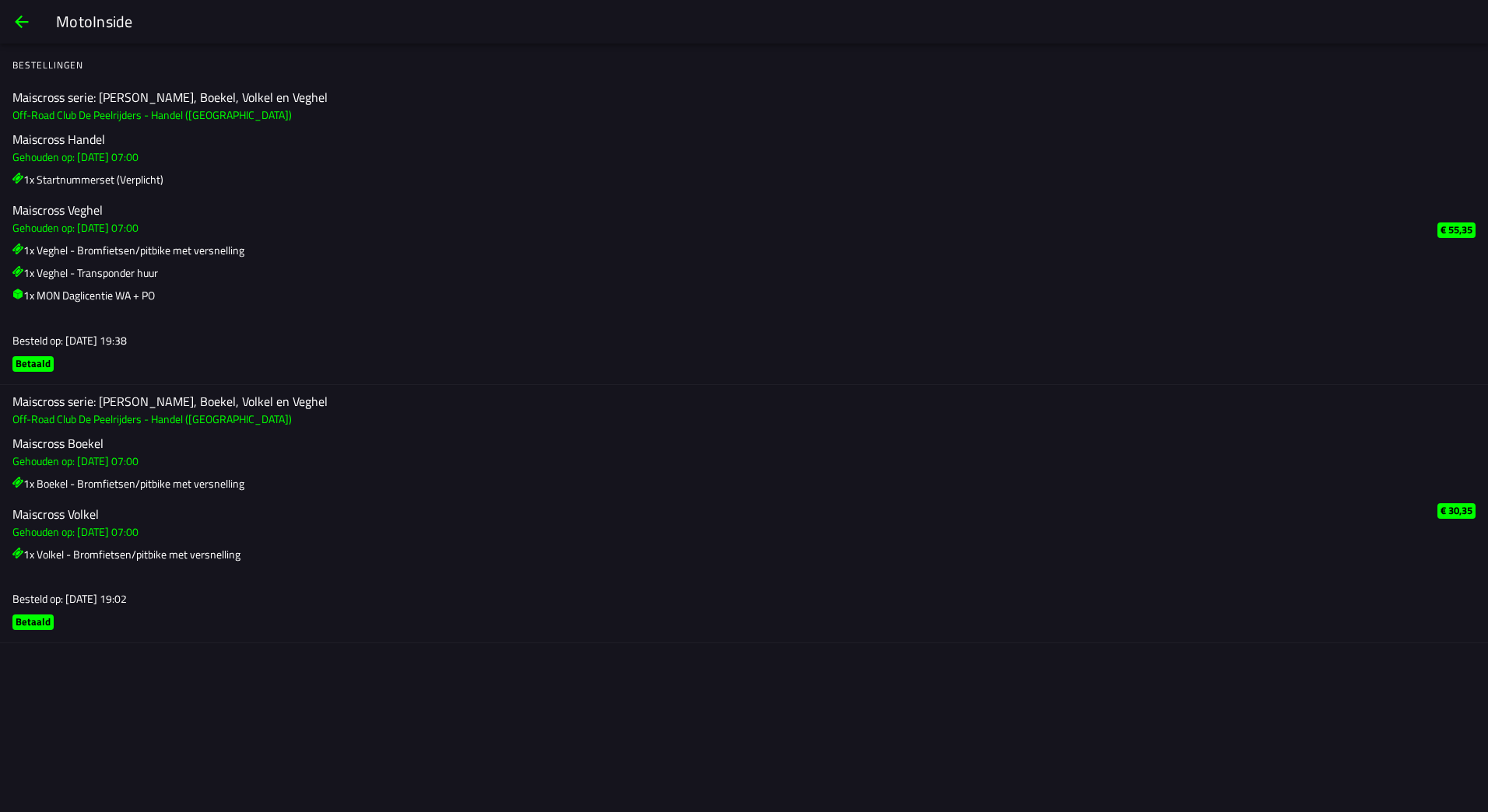
click at [181, 93] on ion-list "Bestellingen Maiscross serie: Handel, Boekel, Volkel en Veghel Off-Road Club De…" at bounding box center [744, 379] width 1488 height 671
click at [18, 26] on span "back" at bounding box center [22, 21] width 19 height 37
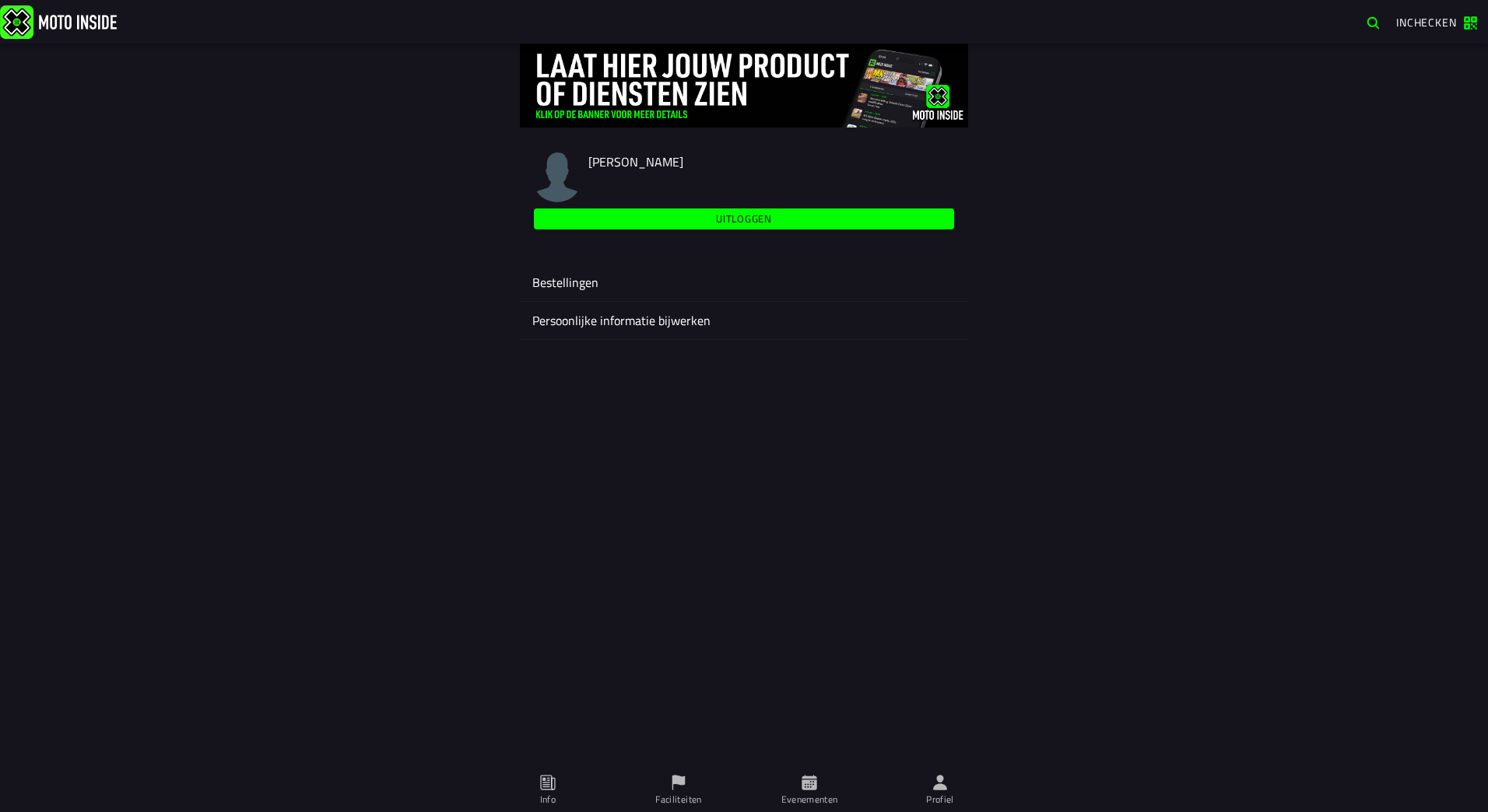
click at [588, 287] on ion-label "Bestellingen" at bounding box center [744, 283] width 424 height 19
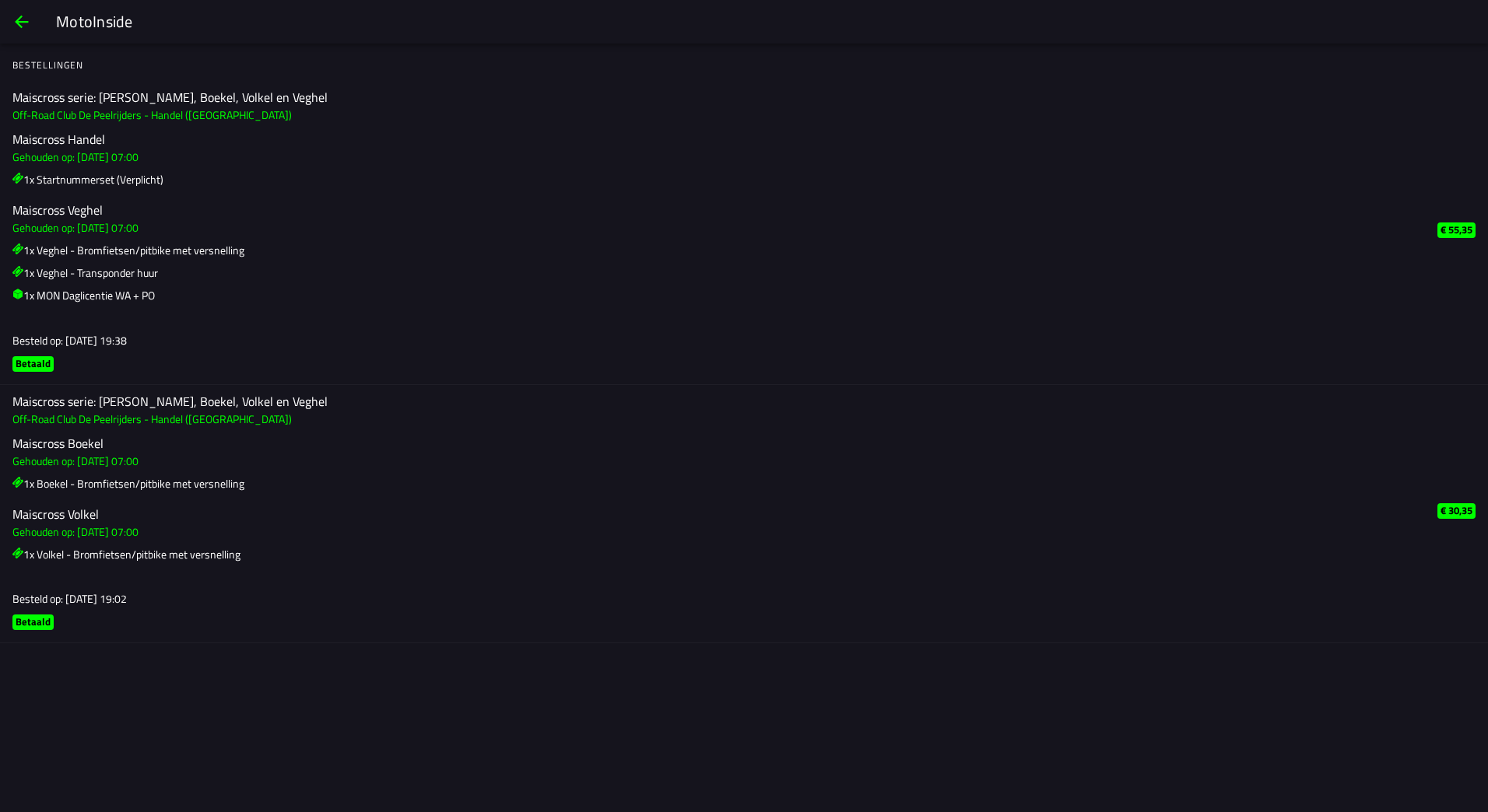
drag, startPoint x: 179, startPoint y: 183, endPoint x: 41, endPoint y: 186, distance: 138.0
click at [41, 186] on h3 "1x Startnummerset (Verplicht)" at bounding box center [718, 179] width 1413 height 16
drag, startPoint x: 113, startPoint y: 210, endPoint x: 19, endPoint y: 213, distance: 94.0
click at [19, 213] on h2 "Maiscross Veghel" at bounding box center [718, 211] width 1413 height 15
click at [20, 24] on span "back" at bounding box center [22, 21] width 19 height 37
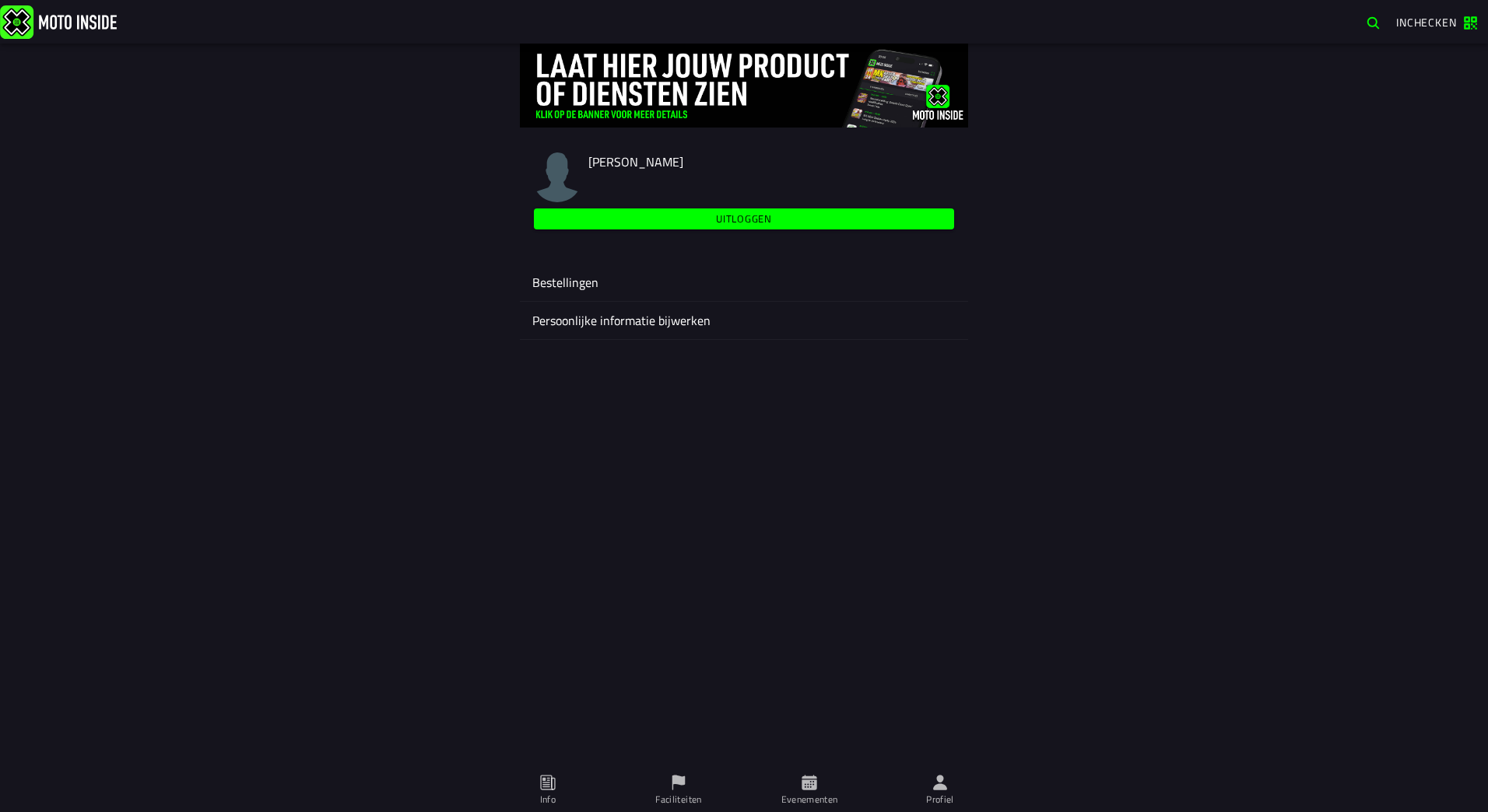
click at [95, 28] on img at bounding box center [58, 21] width 117 height 33
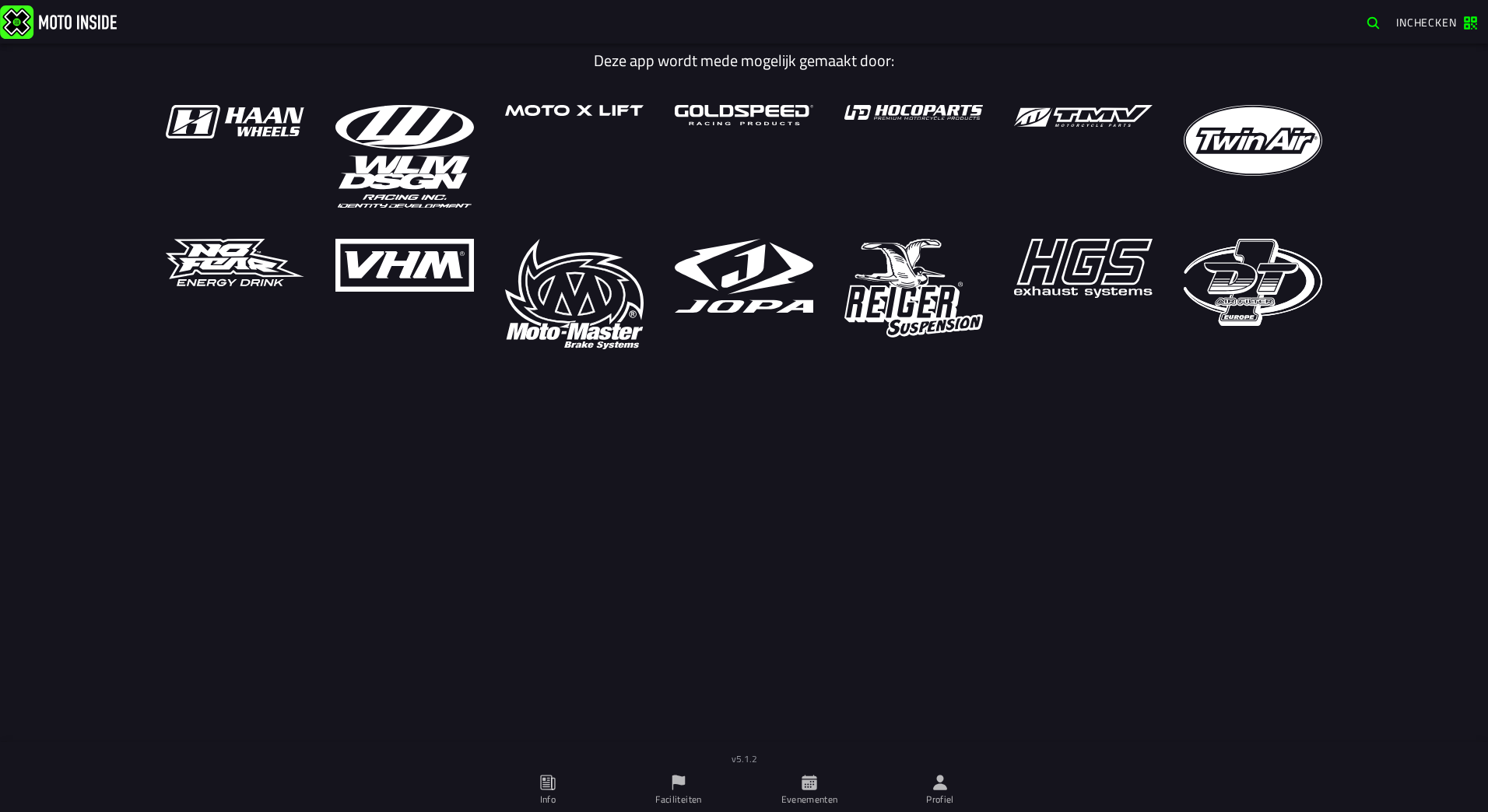
click at [1366, 28] on span "button" at bounding box center [1374, 23] width 15 height 15
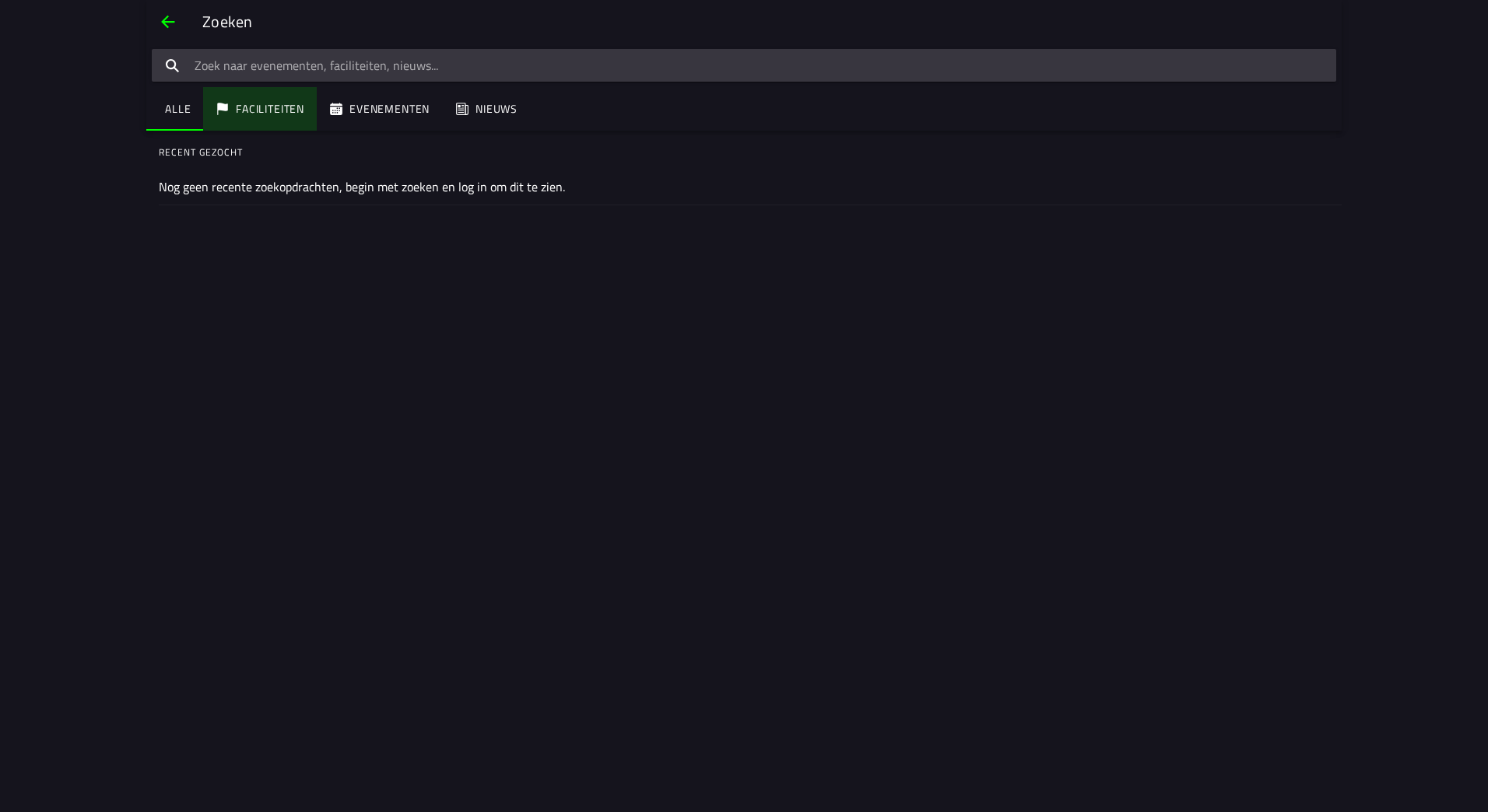
click at [244, 114] on ion-segment-button "Faciliteiten" at bounding box center [260, 109] width 114 height 44
click at [372, 109] on ion-segment-button "Evenementen" at bounding box center [379, 109] width 125 height 44
click at [174, 121] on ion-segment-button "Alle" at bounding box center [175, 109] width 57 height 44
click at [364, 74] on input "search text" at bounding box center [744, 66] width 1185 height 32
type input "contact gegevens"
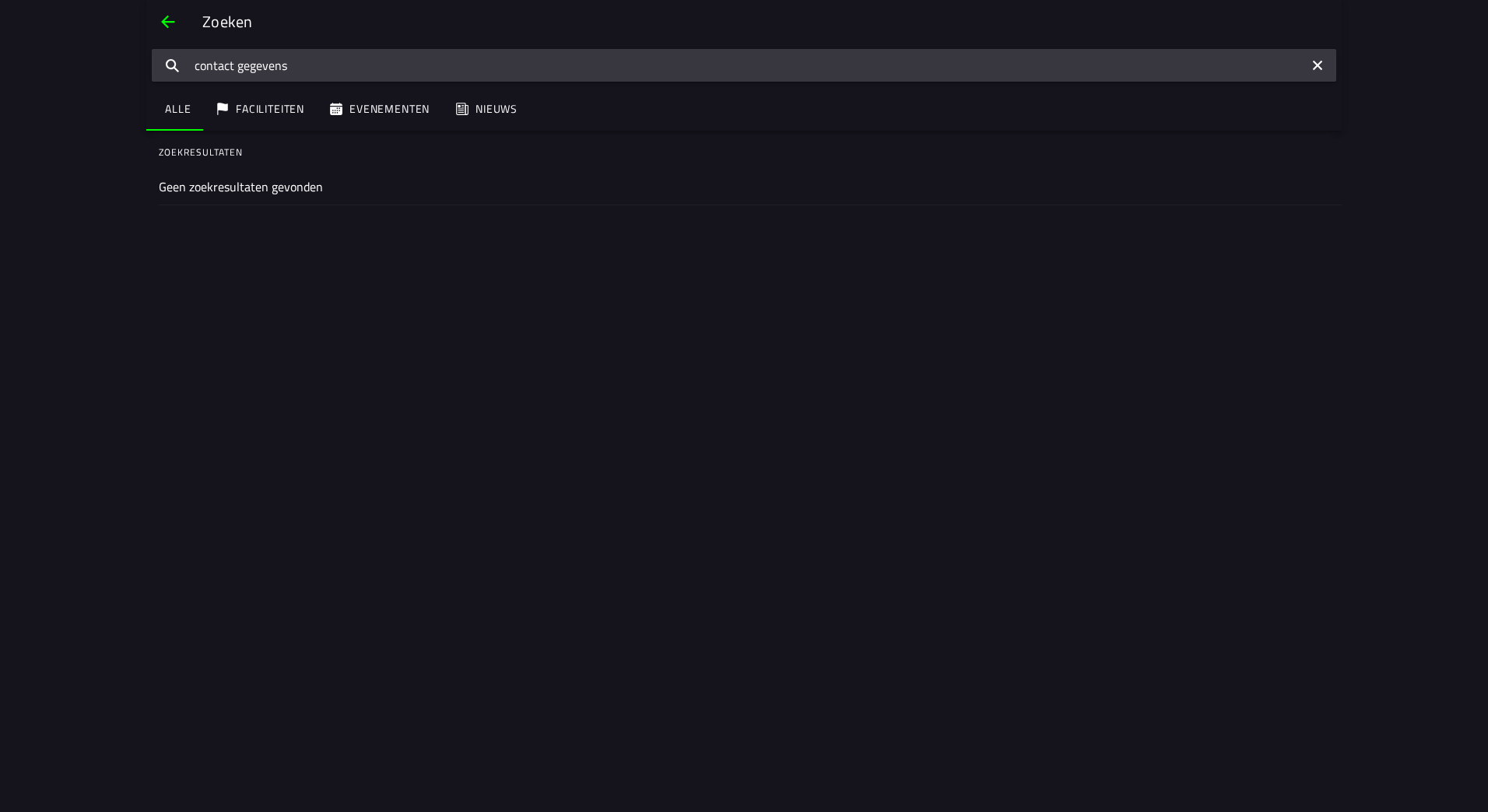
click at [165, 31] on span "back" at bounding box center [168, 21] width 19 height 37
